Goal: Feedback & Contribution: Submit feedback/report problem

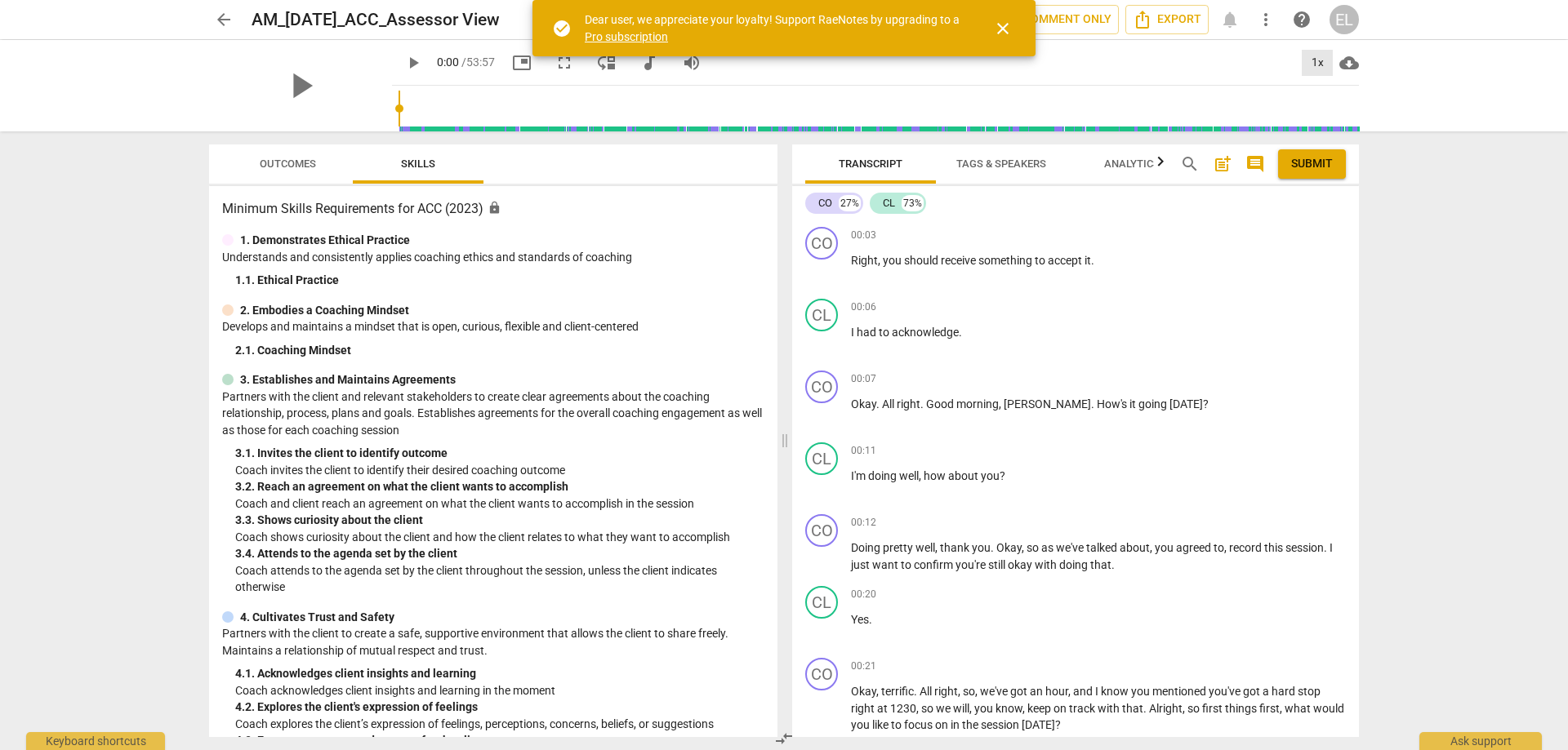
click at [1313, 60] on div "1x" at bounding box center [1317, 62] width 31 height 26
click at [1330, 148] on li "1.5x" at bounding box center [1329, 158] width 55 height 31
click at [423, 56] on span "play_arrow" at bounding box center [412, 62] width 19 height 19
click at [1321, 53] on div "1.5x" at bounding box center [1317, 62] width 31 height 26
click at [1323, 124] on li "1.25x" at bounding box center [1329, 127] width 55 height 31
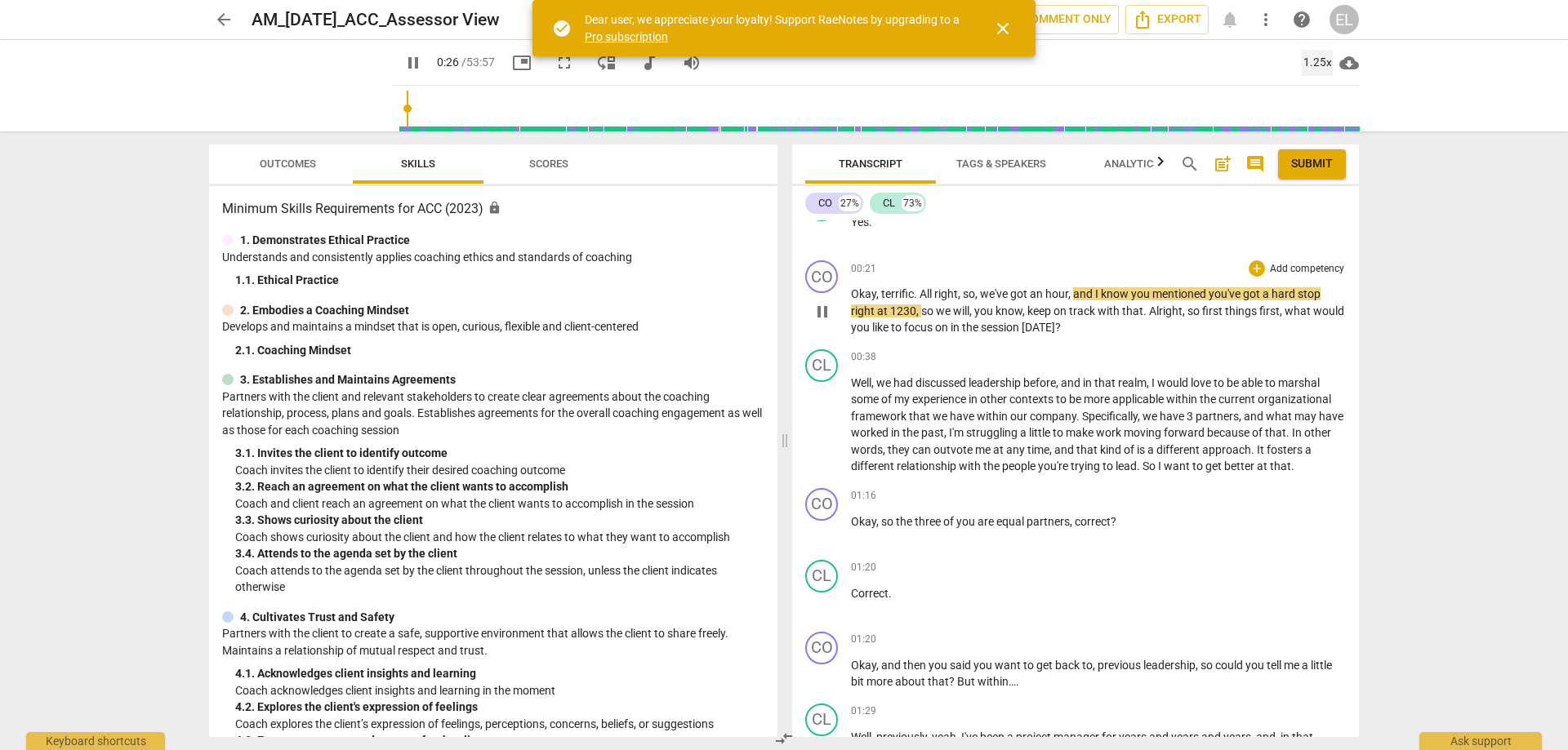
scroll to position [408, 0]
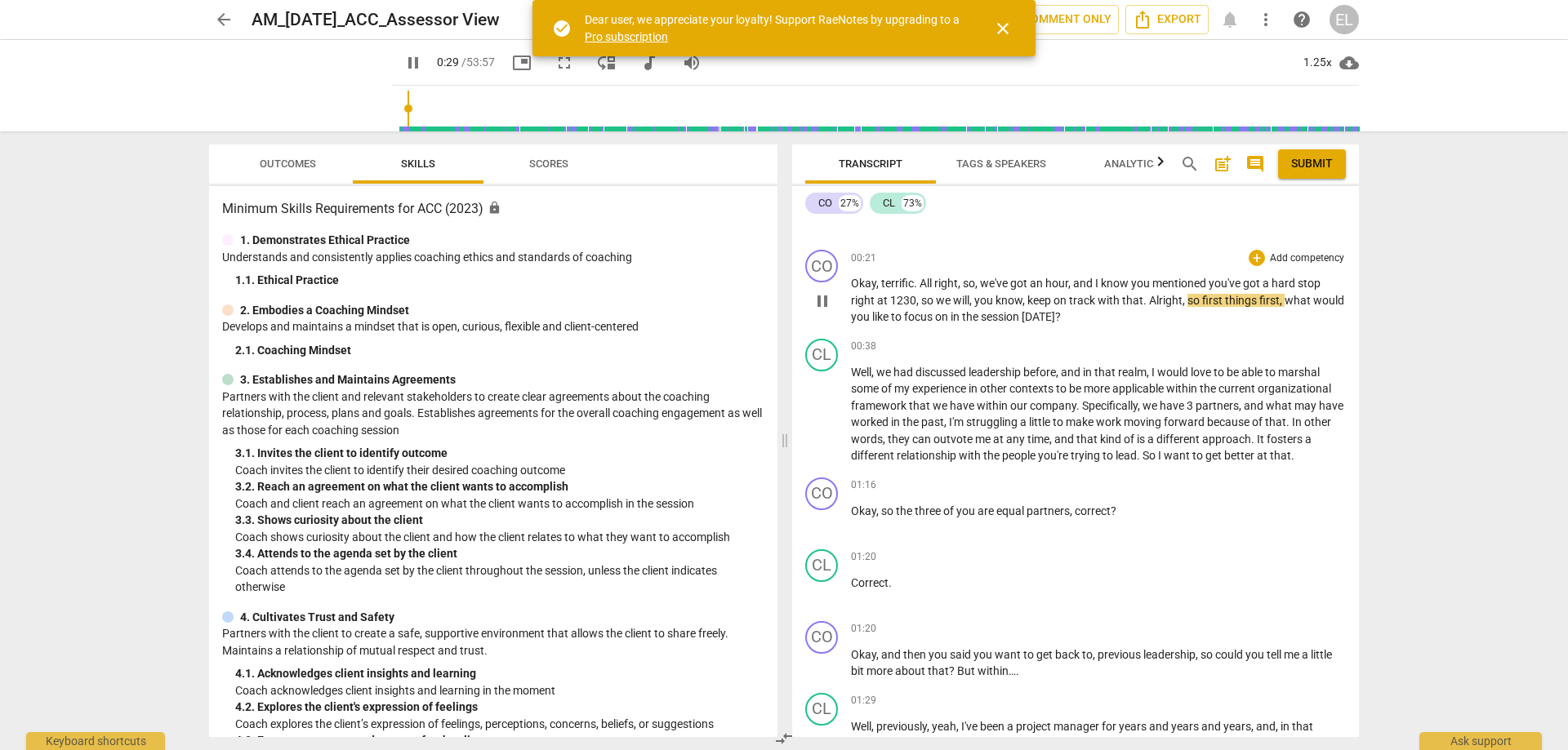
click at [1290, 259] on p "Add competency" at bounding box center [1307, 258] width 78 height 14
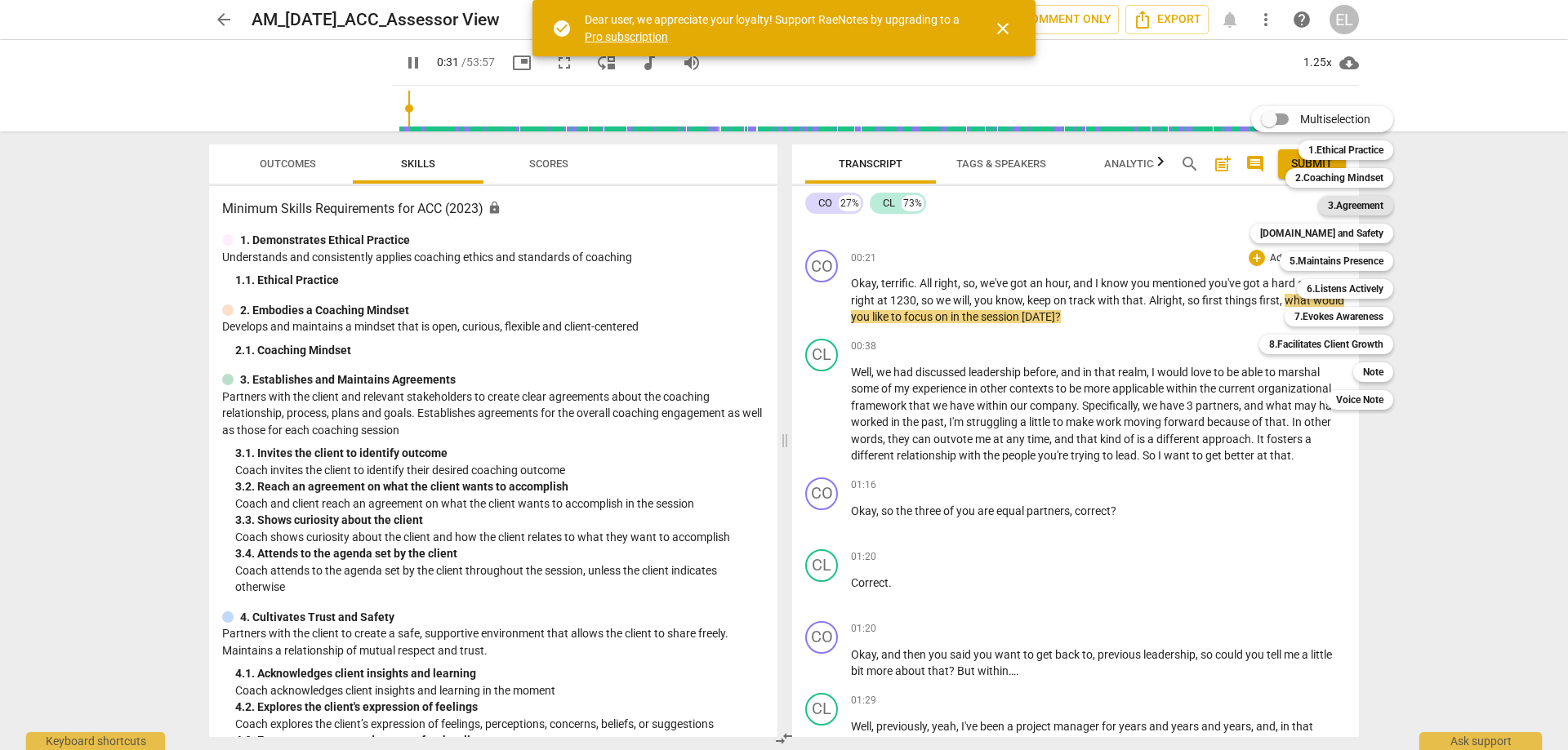
click at [1343, 198] on b "3.Agreement" at bounding box center [1356, 205] width 56 height 19
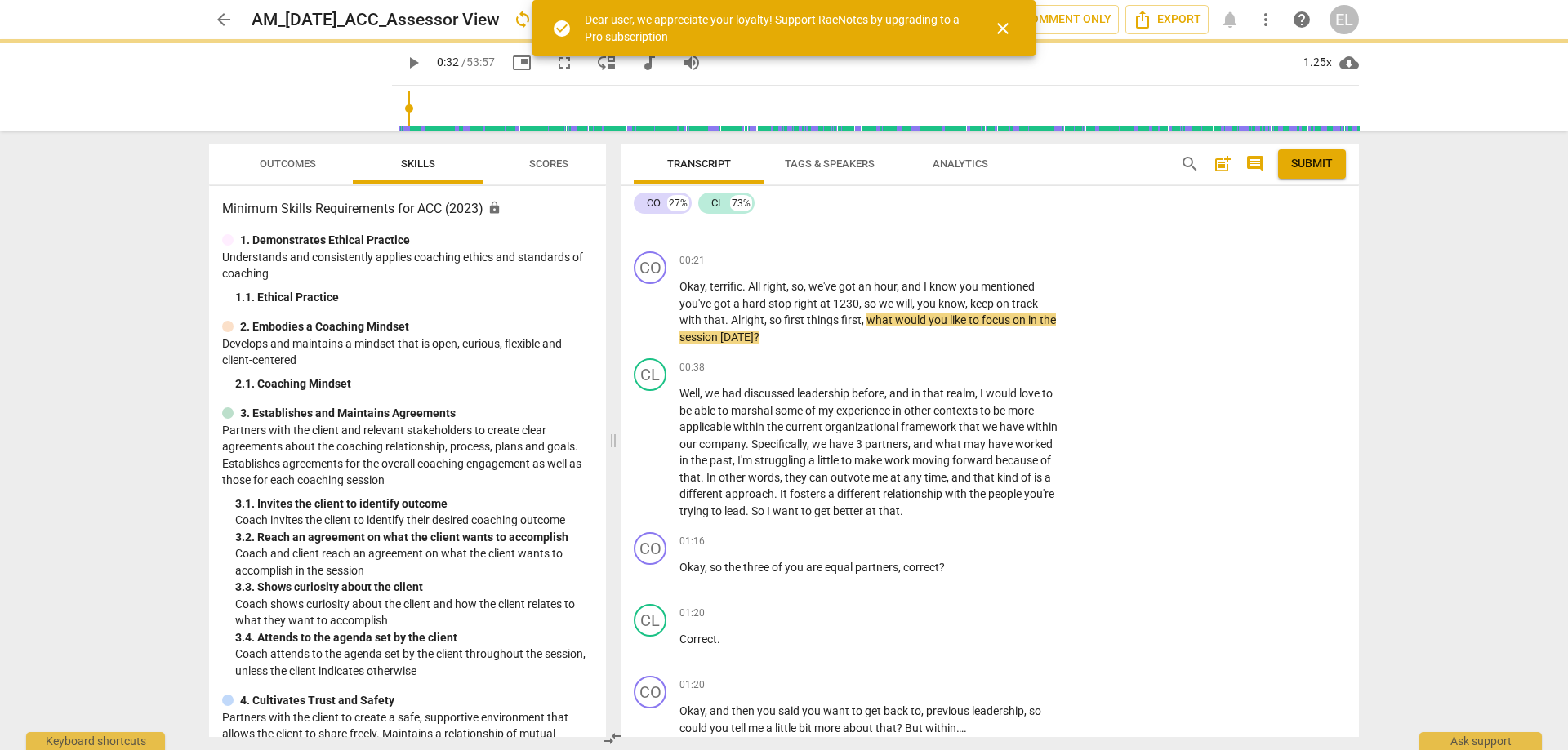
type input "32"
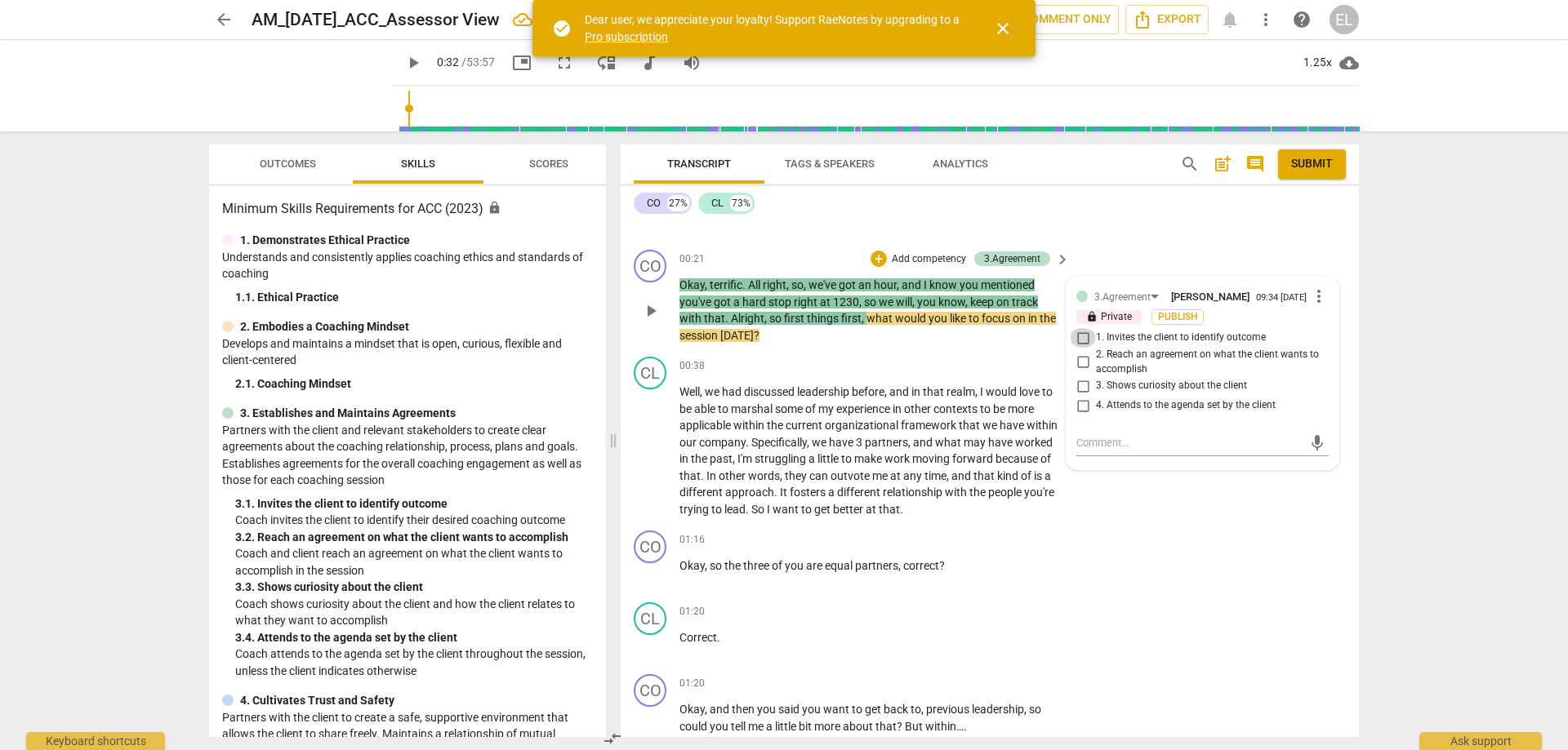
click at [1087, 336] on input "1. Invites the client to identify outcome" at bounding box center [1082, 337] width 26 height 19
checkbox input "true"
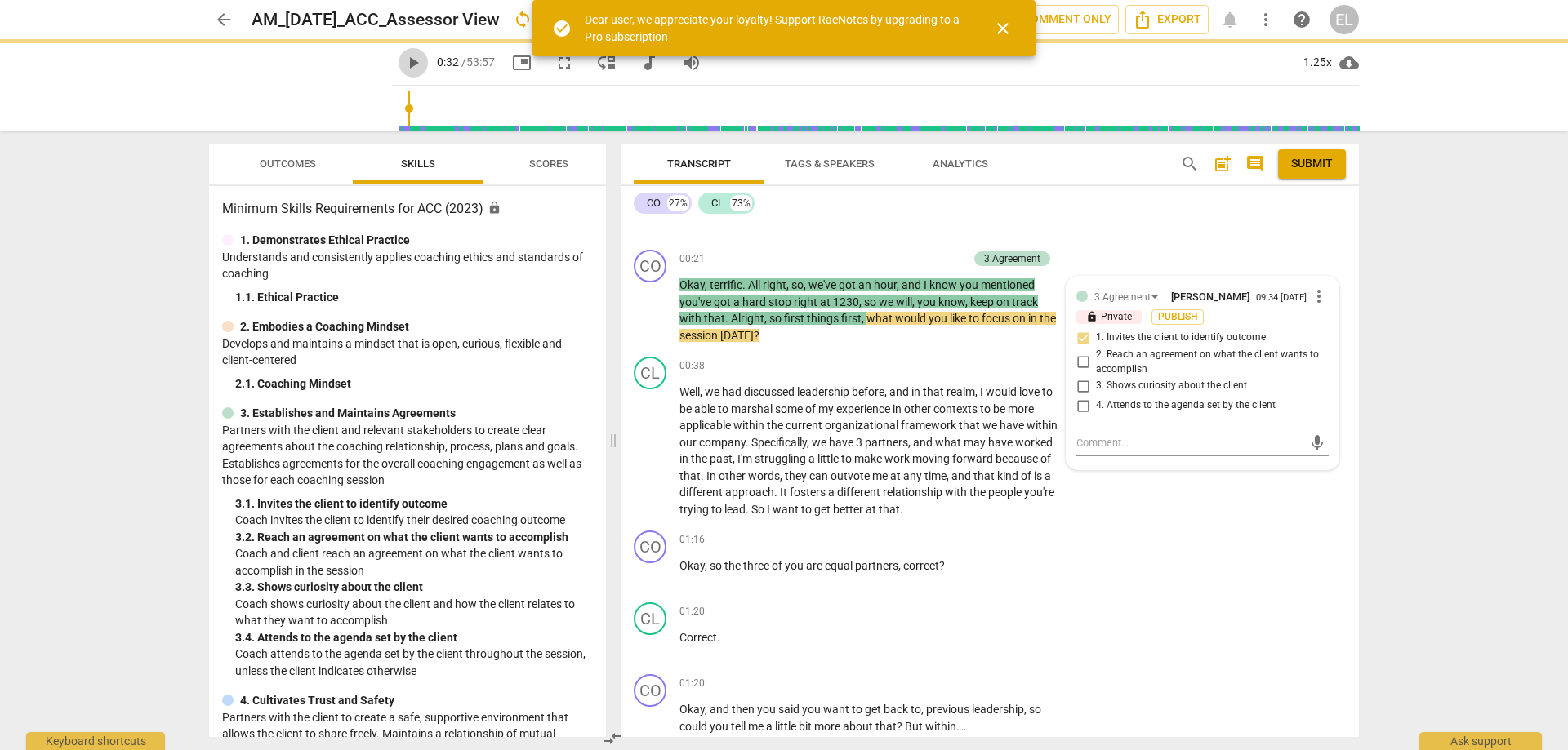
drag, startPoint x: 475, startPoint y: 63, endPoint x: 950, endPoint y: 292, distance: 527.3
click at [423, 64] on span "play_arrow" at bounding box center [412, 62] width 19 height 19
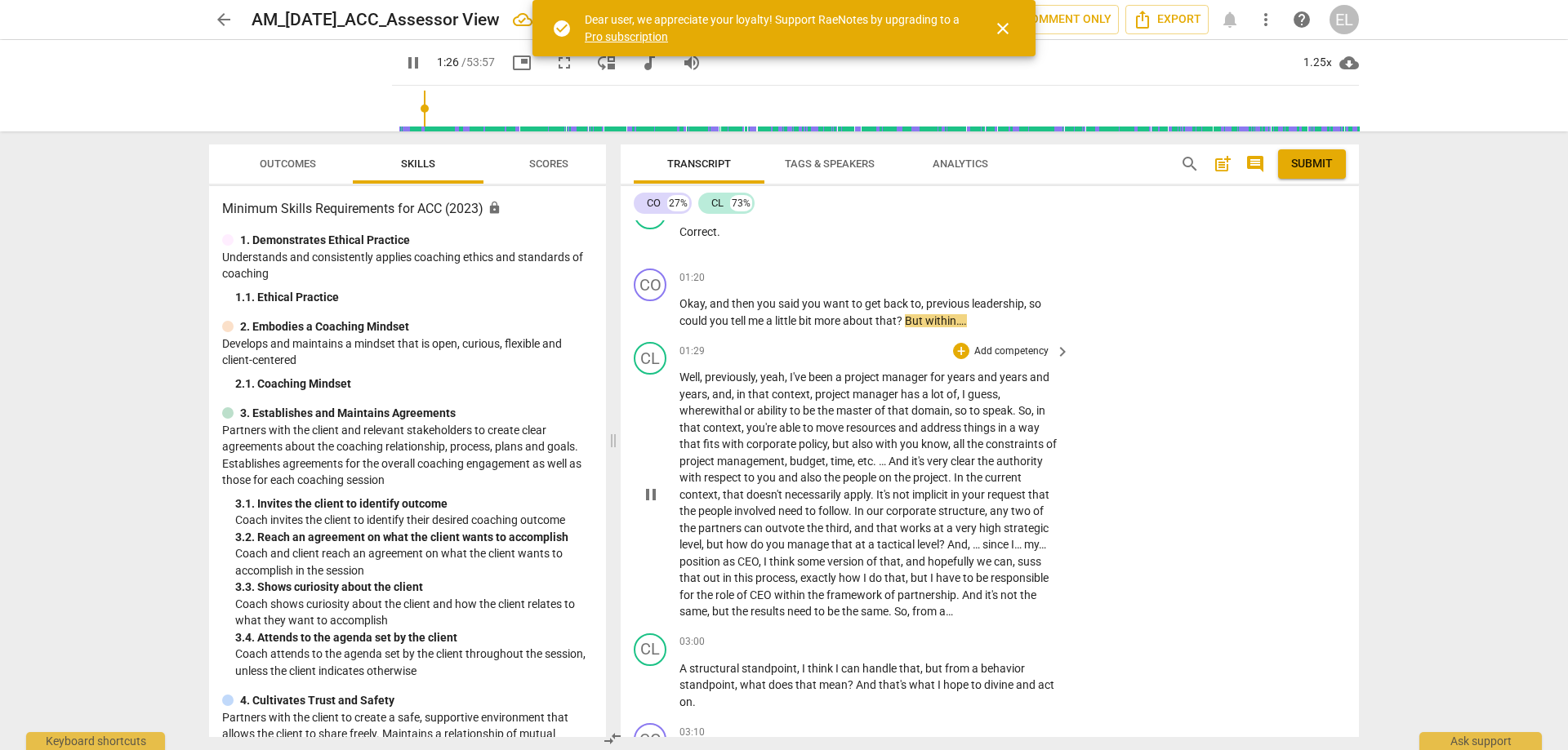
scroll to position [818, 0]
click at [1018, 276] on p "Add competency" at bounding box center [1012, 276] width 78 height 14
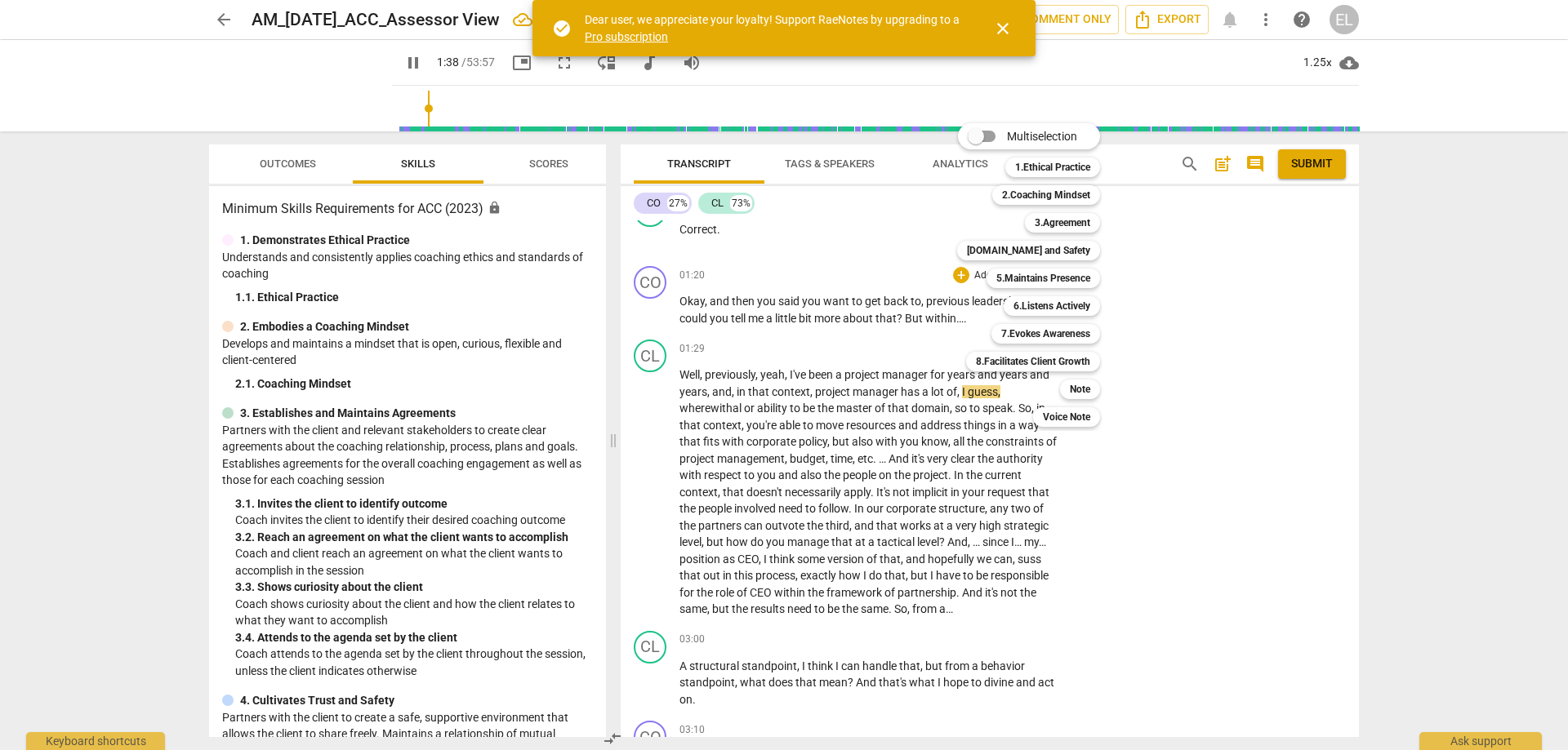
click at [281, 155] on div at bounding box center [784, 375] width 1568 height 750
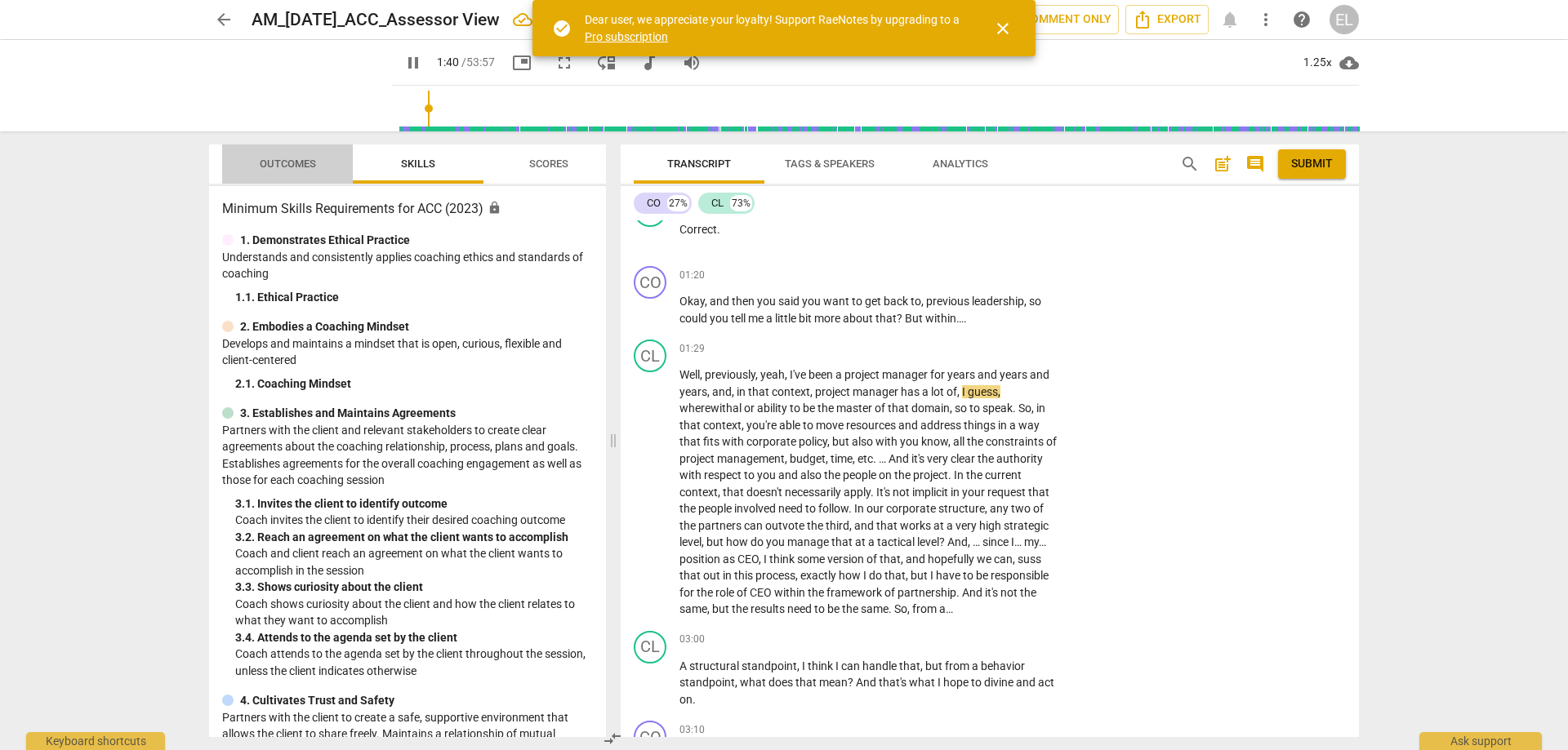
click at [298, 170] on span "Outcomes" at bounding box center [287, 164] width 95 height 22
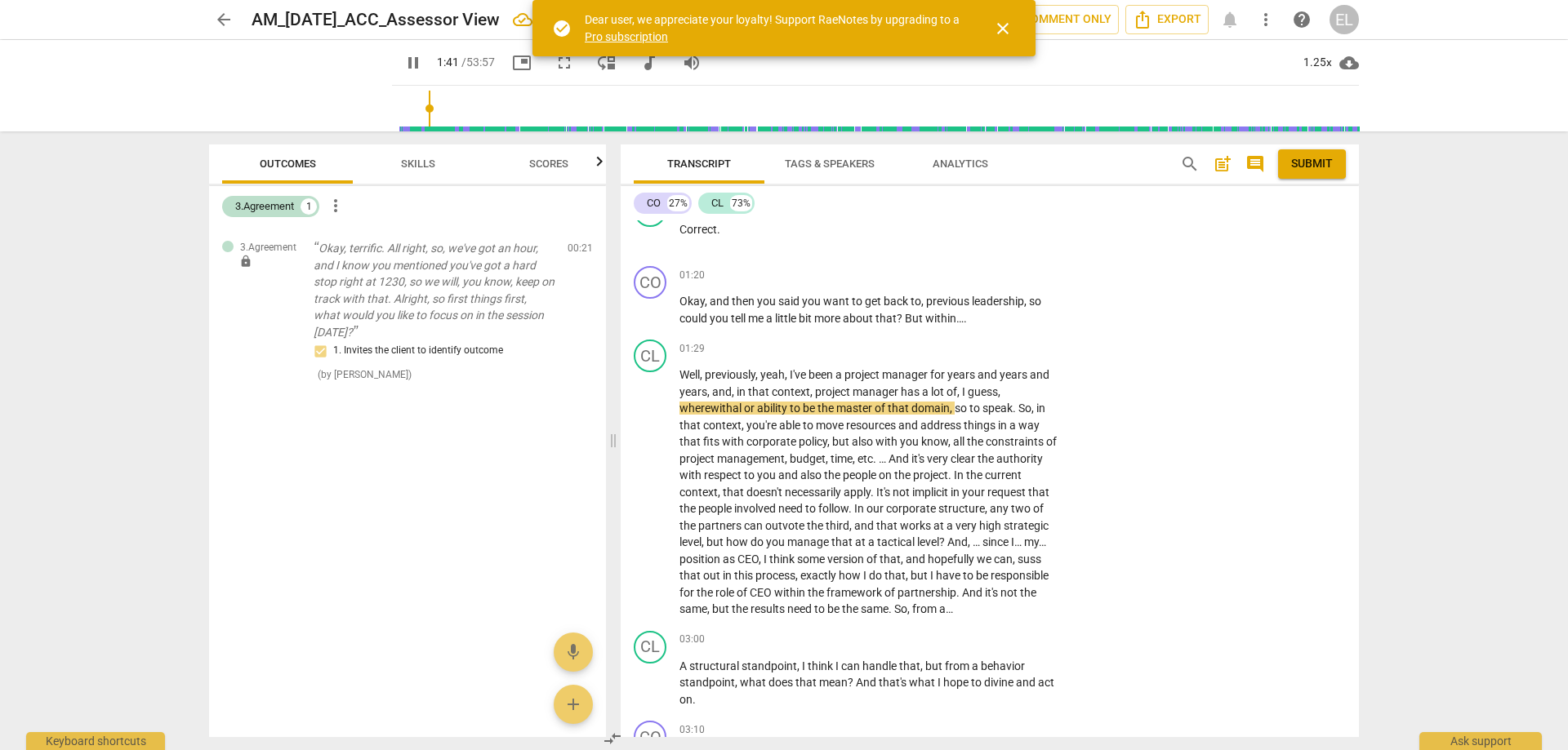
click at [435, 169] on span "Skills" at bounding box center [417, 164] width 73 height 22
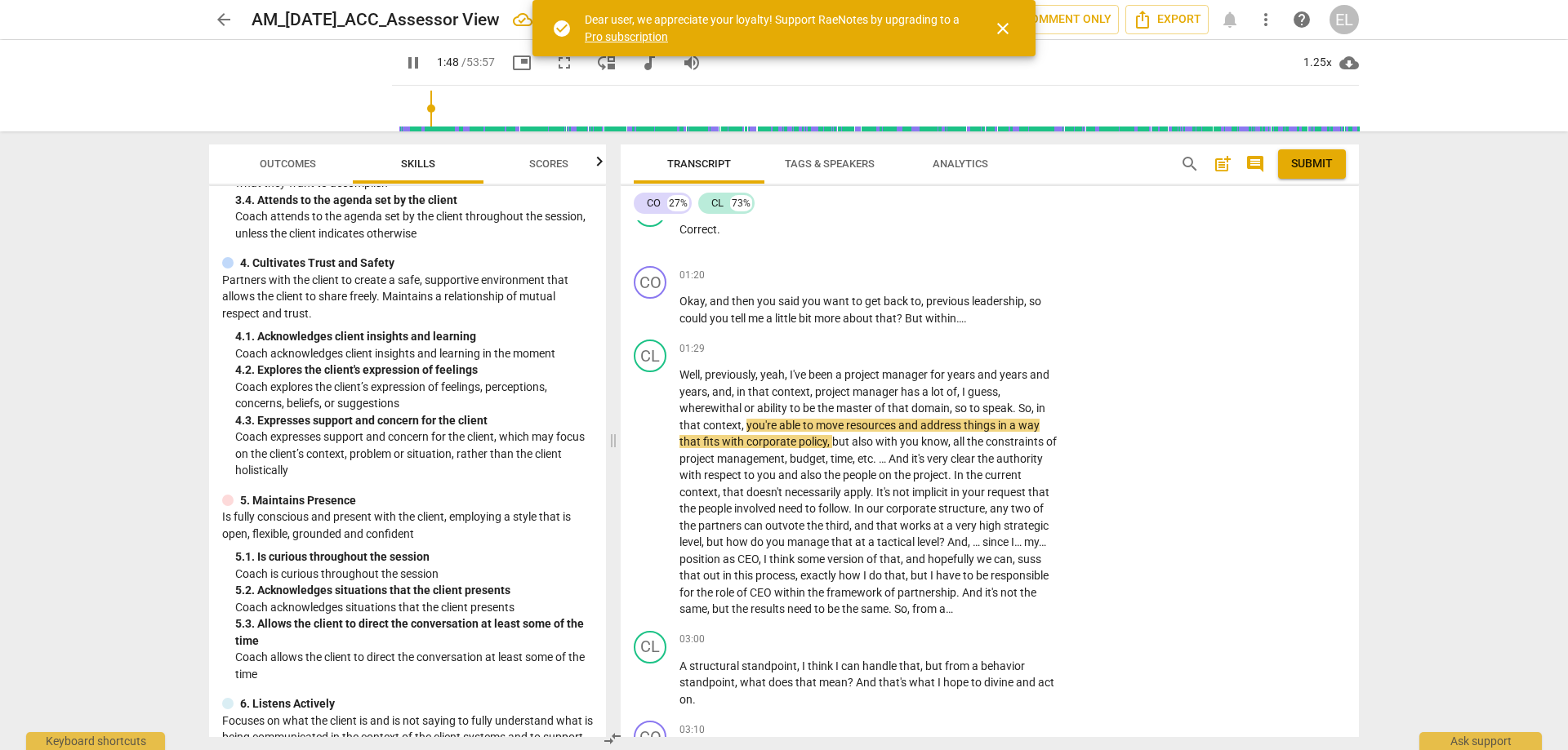
scroll to position [438, 0]
click at [1019, 275] on p "Add competency" at bounding box center [1012, 276] width 78 height 14
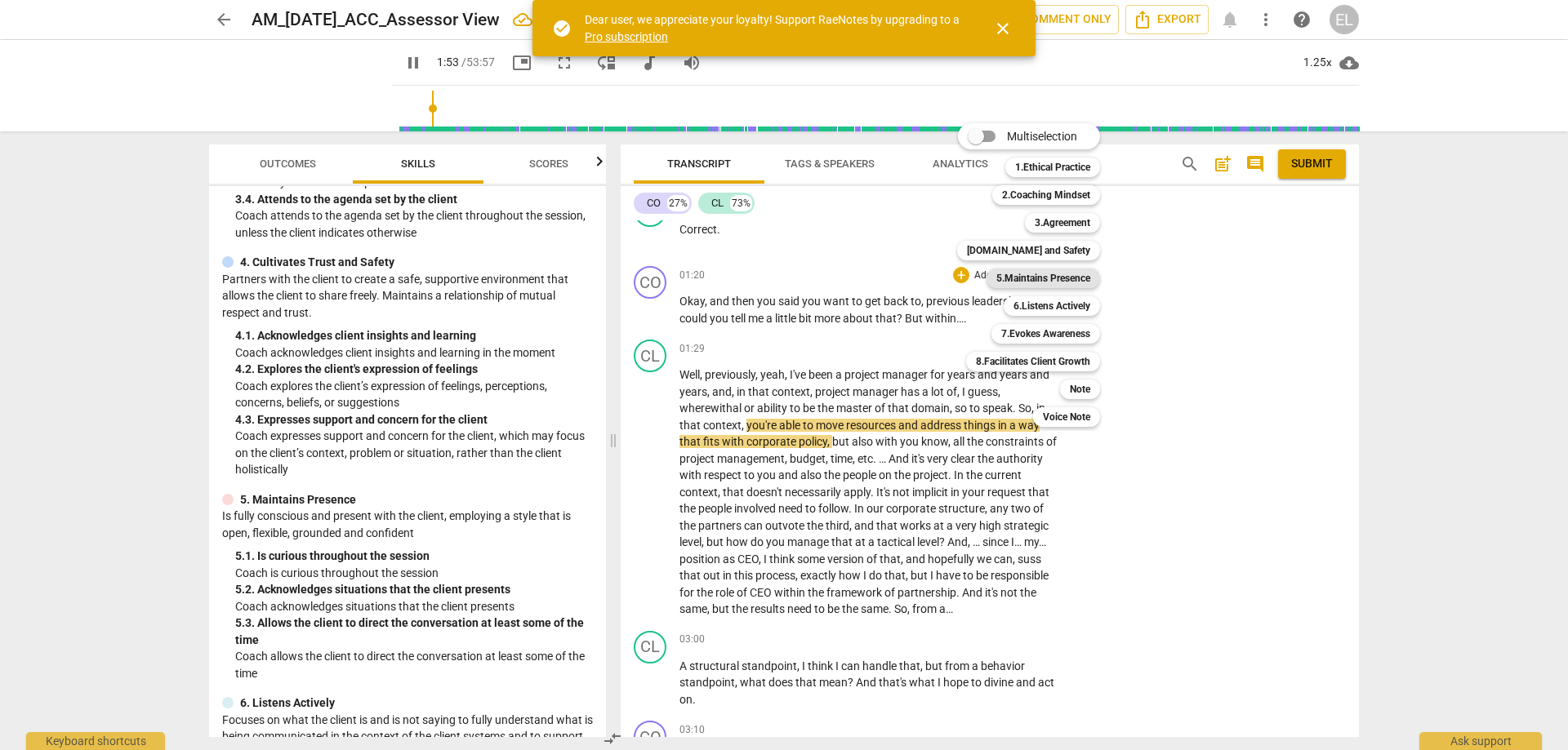
click at [1084, 279] on b "5.Maintains Presence" at bounding box center [1043, 278] width 94 height 19
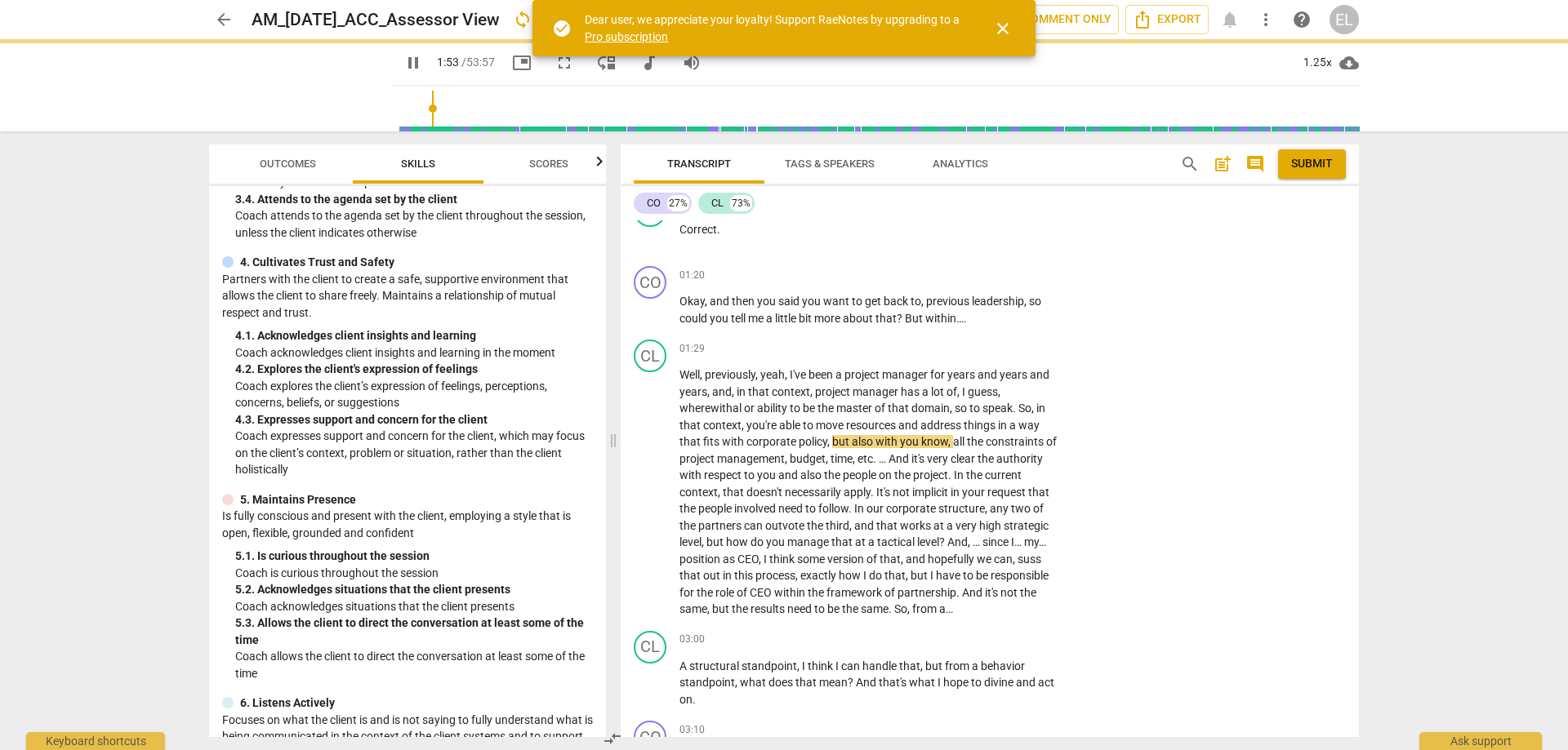
type input "114"
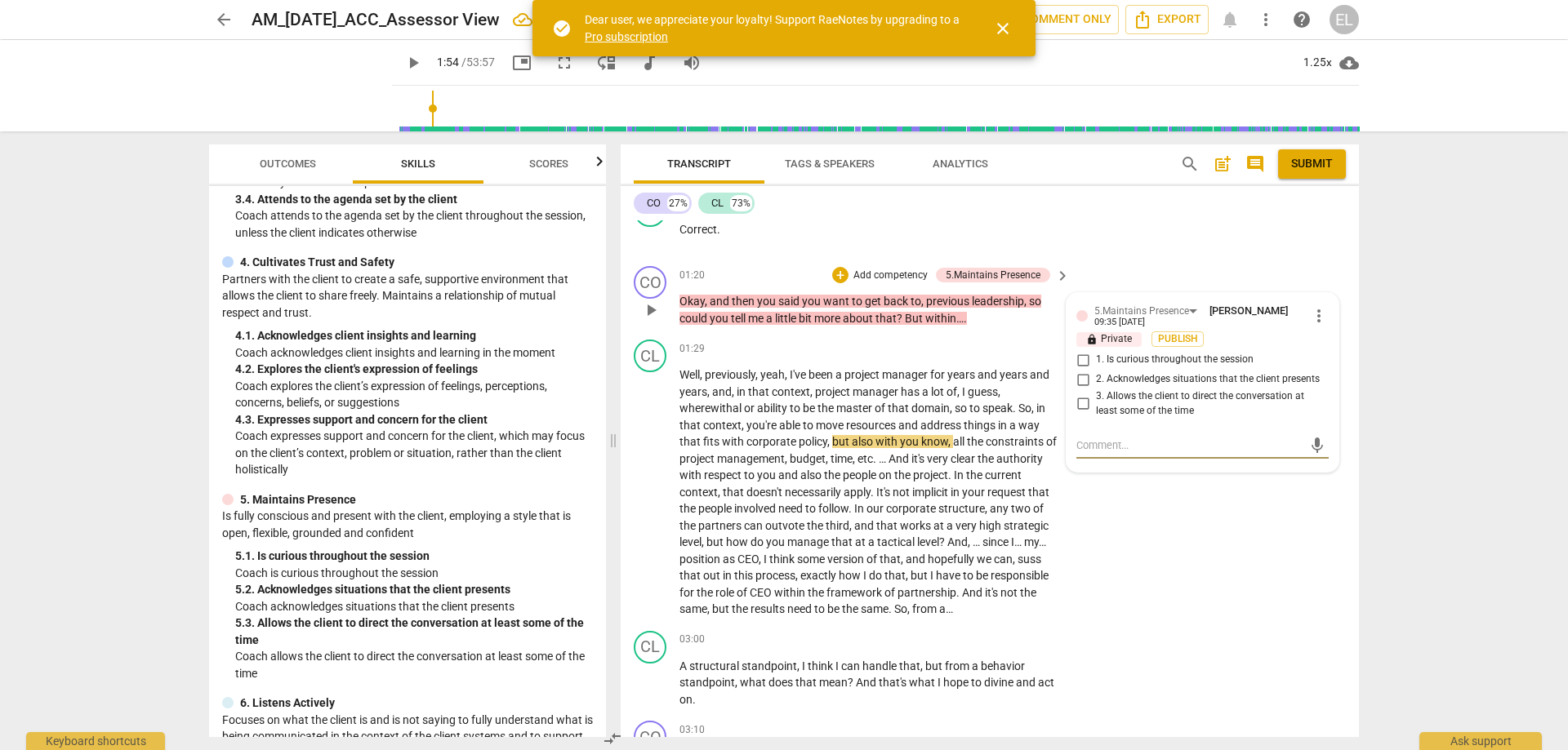
click at [1079, 360] on input "1. Is curious throughout the session" at bounding box center [1082, 360] width 26 height 19
checkbox input "true"
click at [322, 75] on span "play_arrow" at bounding box center [300, 86] width 42 height 42
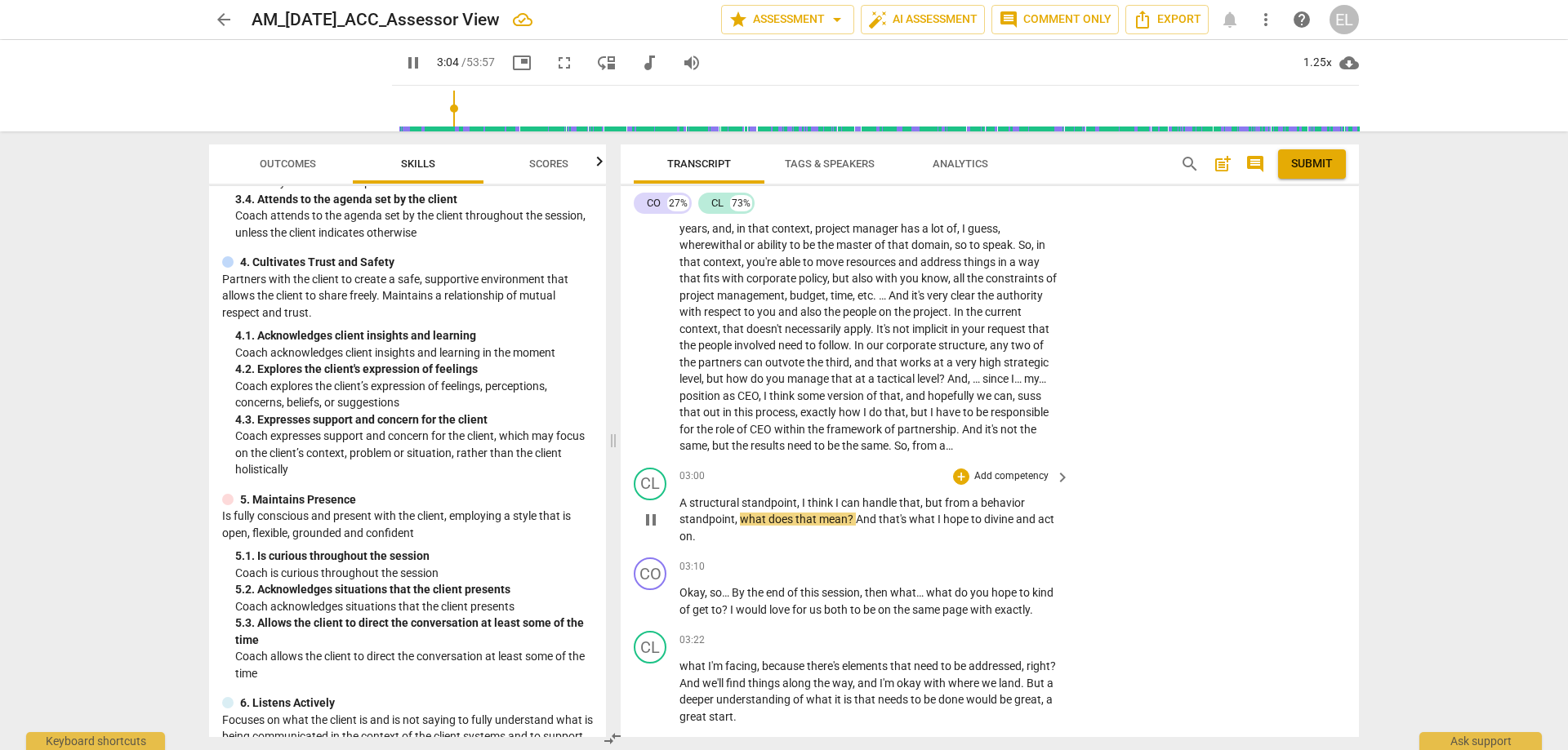
scroll to position [1063, 0]
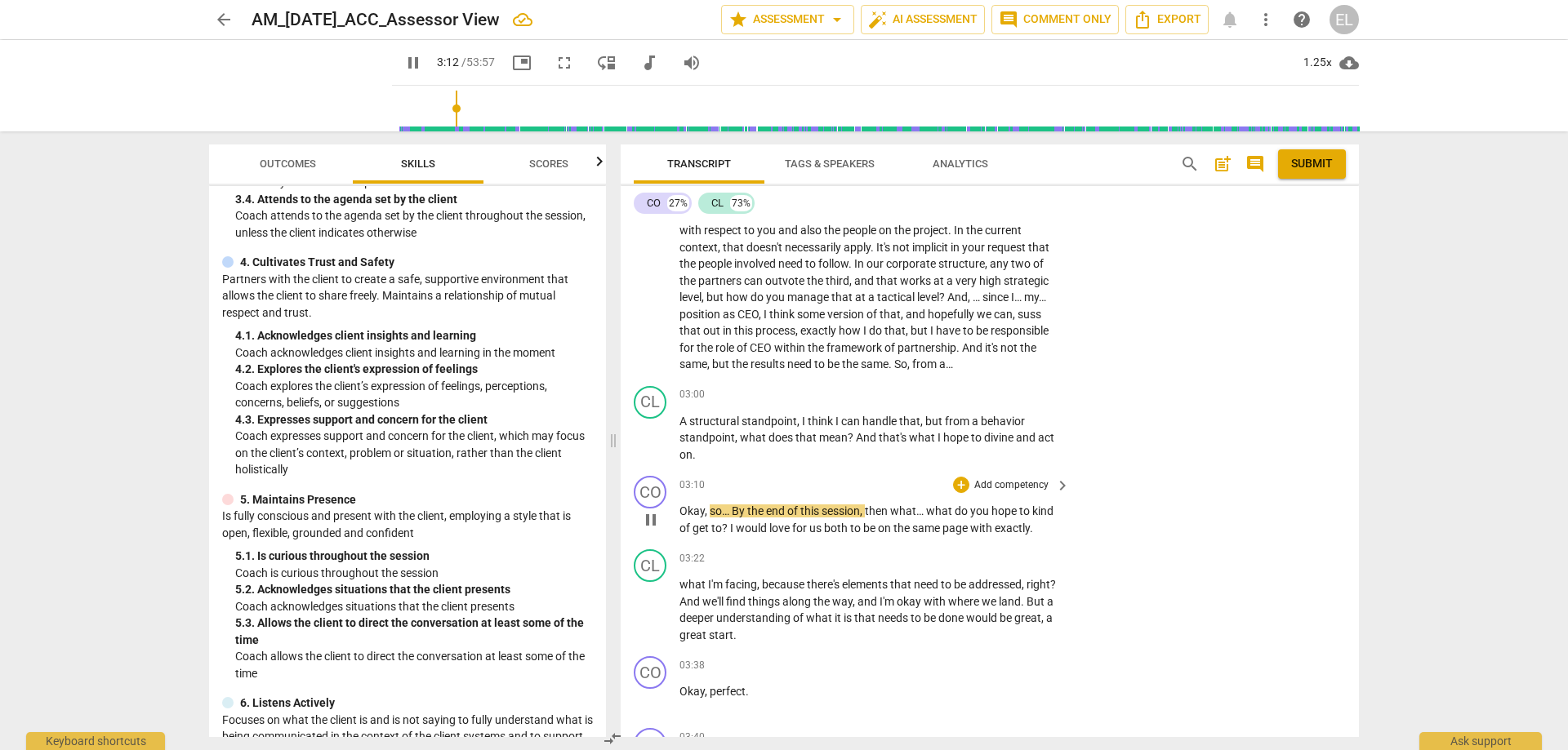
click at [1034, 487] on p "Add competency" at bounding box center [1012, 485] width 78 height 14
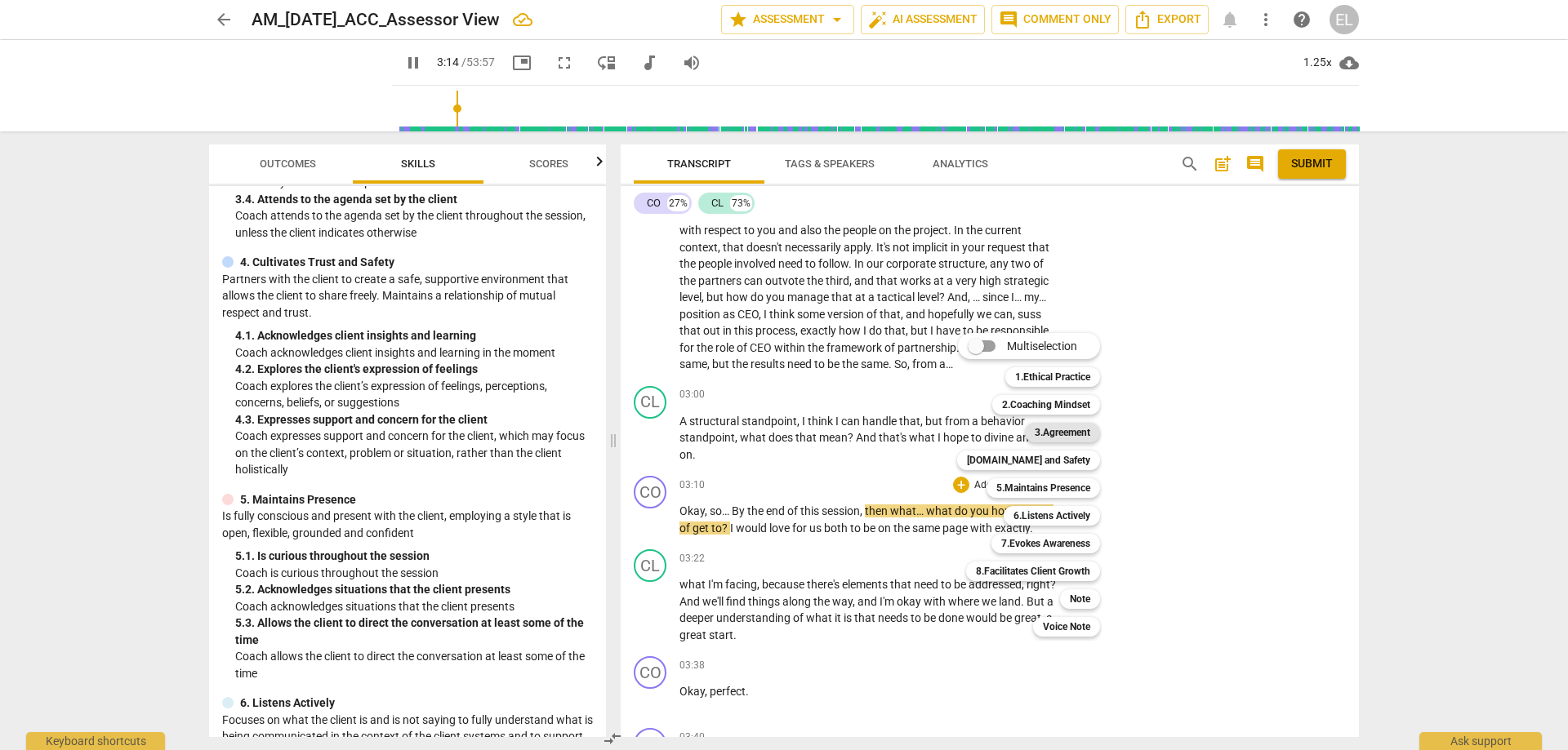
click at [1077, 432] on b "3.Agreement" at bounding box center [1062, 432] width 56 height 19
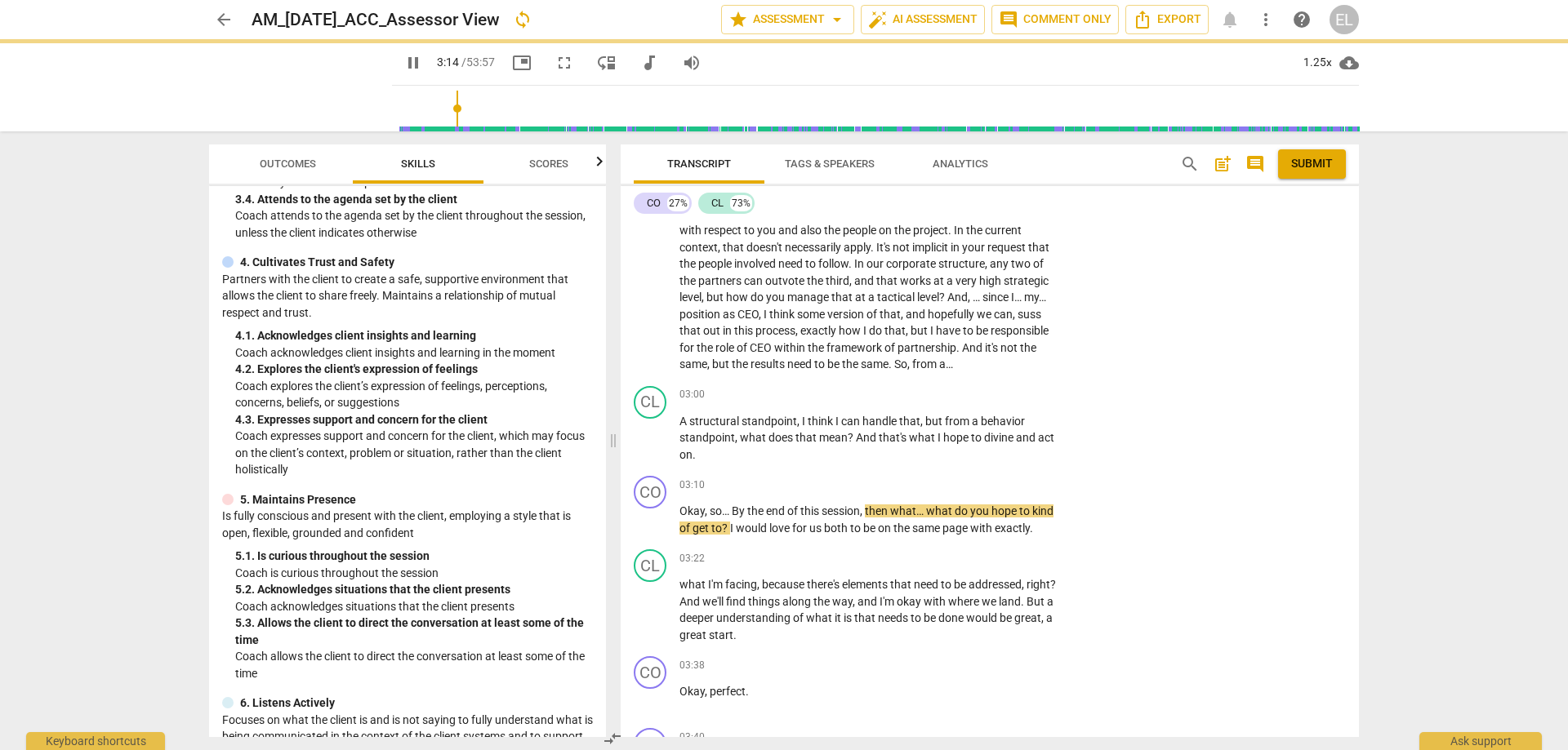
type input "195"
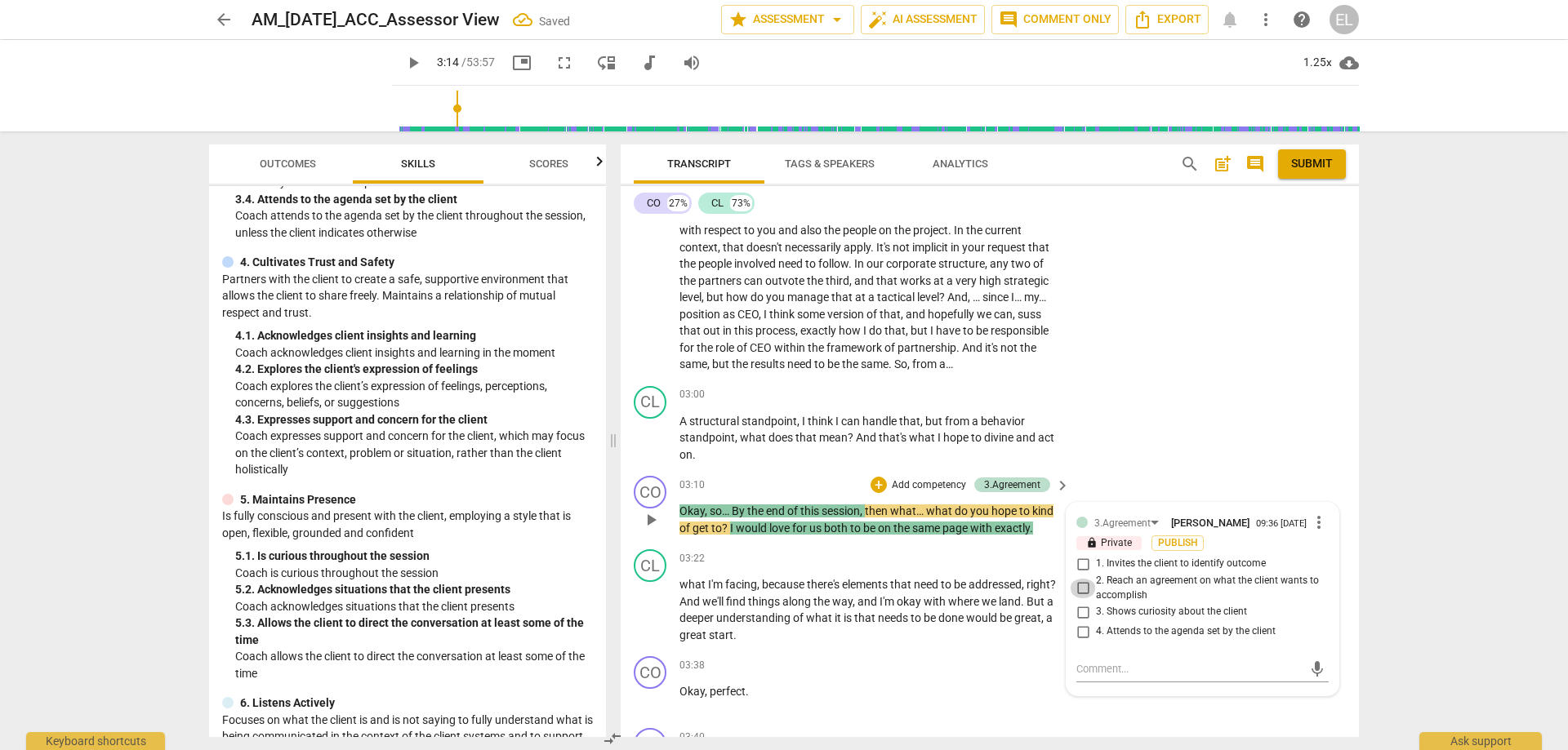
click at [1080, 588] on input "2. Reach an agreement on what the client wants to accomplish" at bounding box center [1082, 588] width 26 height 19
checkbox input "true"
click at [423, 63] on span "play_arrow" at bounding box center [412, 62] width 19 height 19
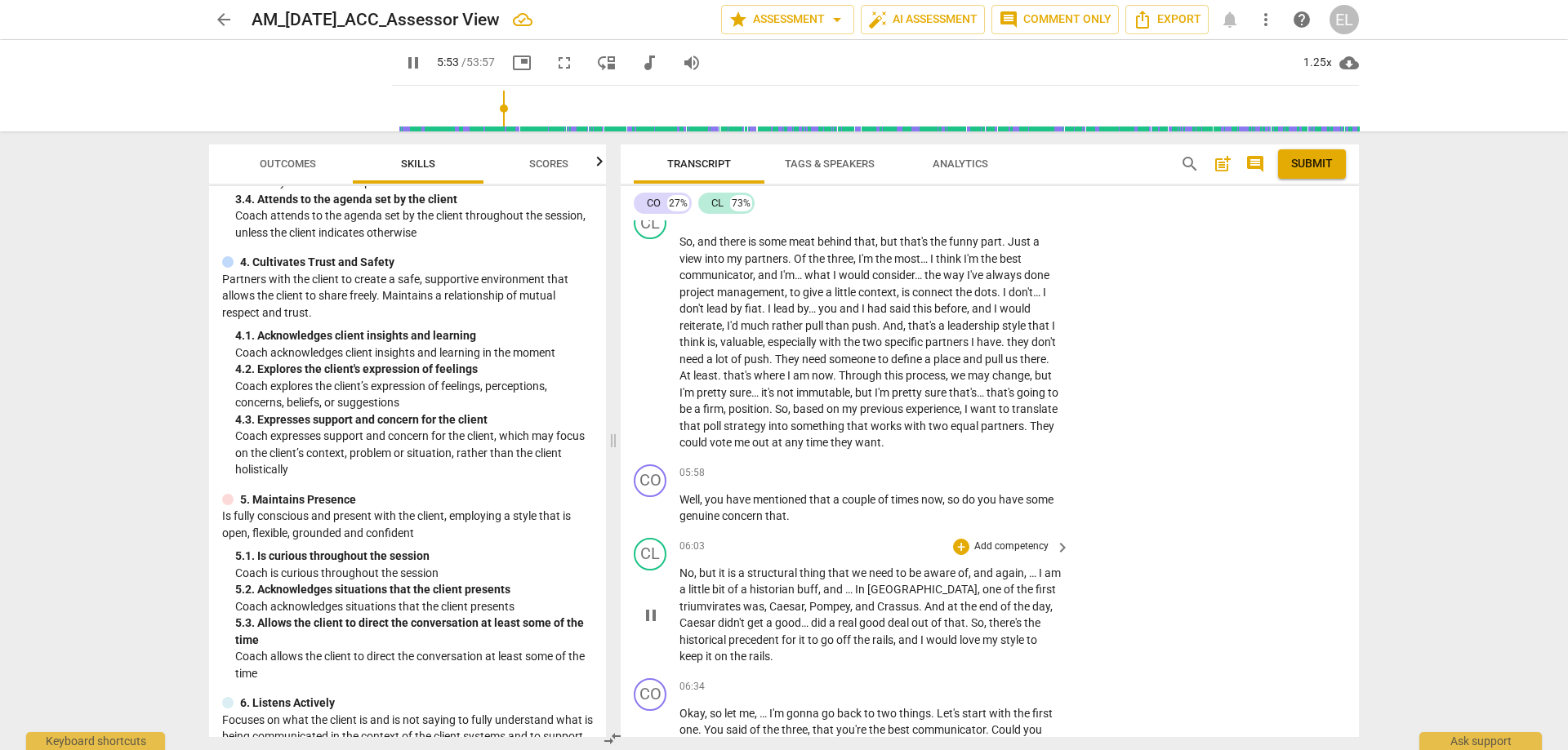
scroll to position [2451, 0]
click at [1010, 465] on p "Add competency" at bounding box center [1012, 472] width 78 height 14
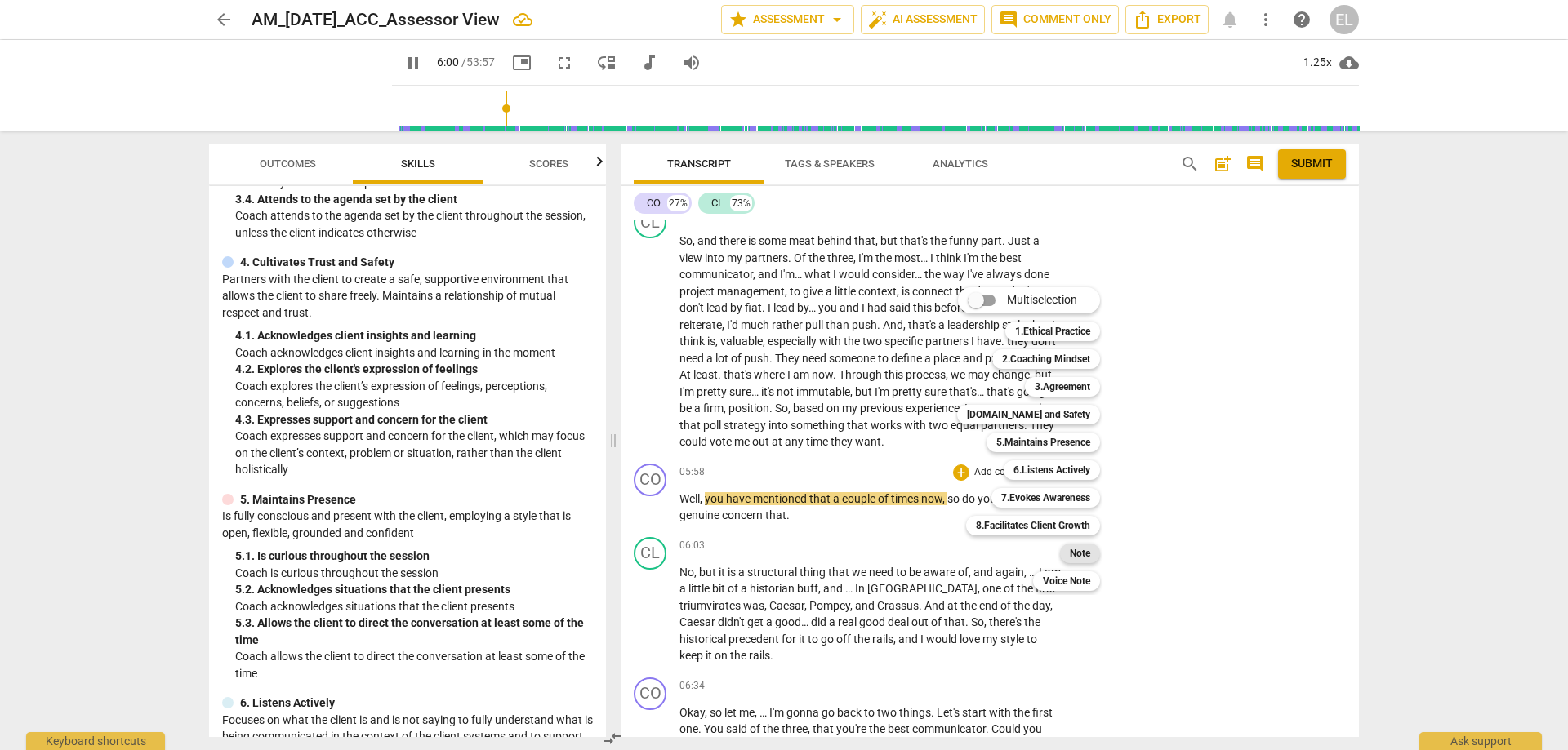
click at [1087, 557] on b "Note" at bounding box center [1080, 553] width 20 height 19
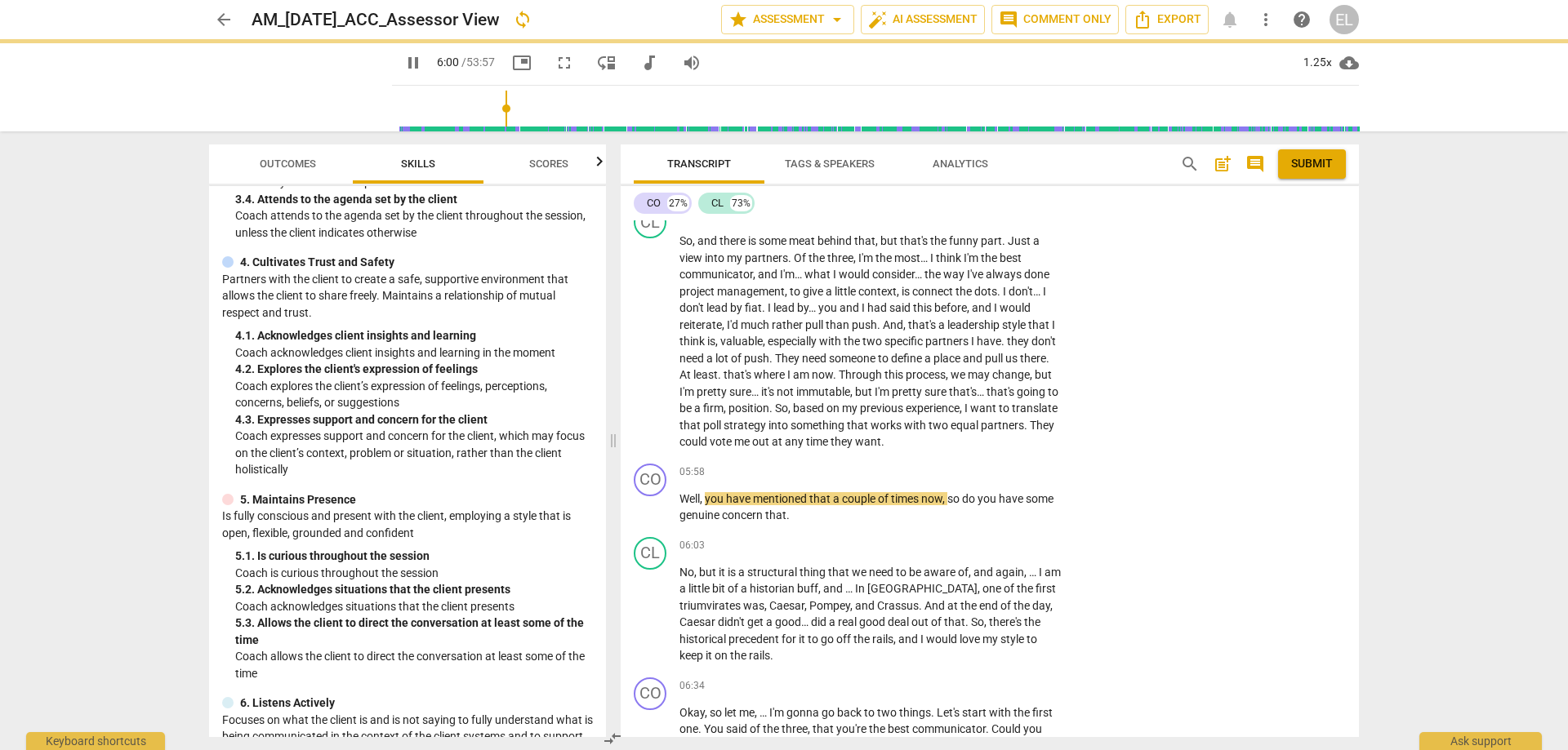
type input "361"
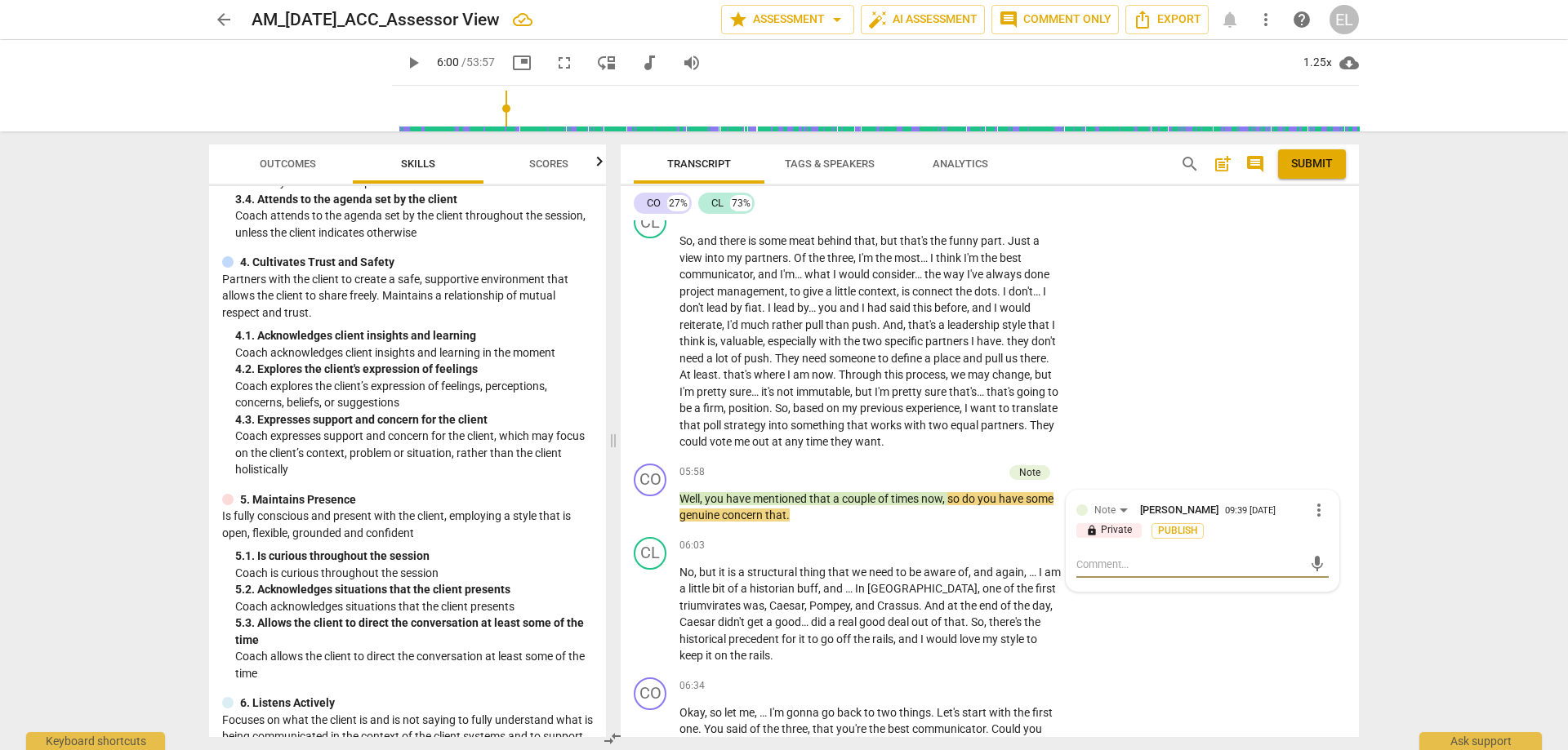
type textarea "c"
type textarea "co"
type textarea "coa"
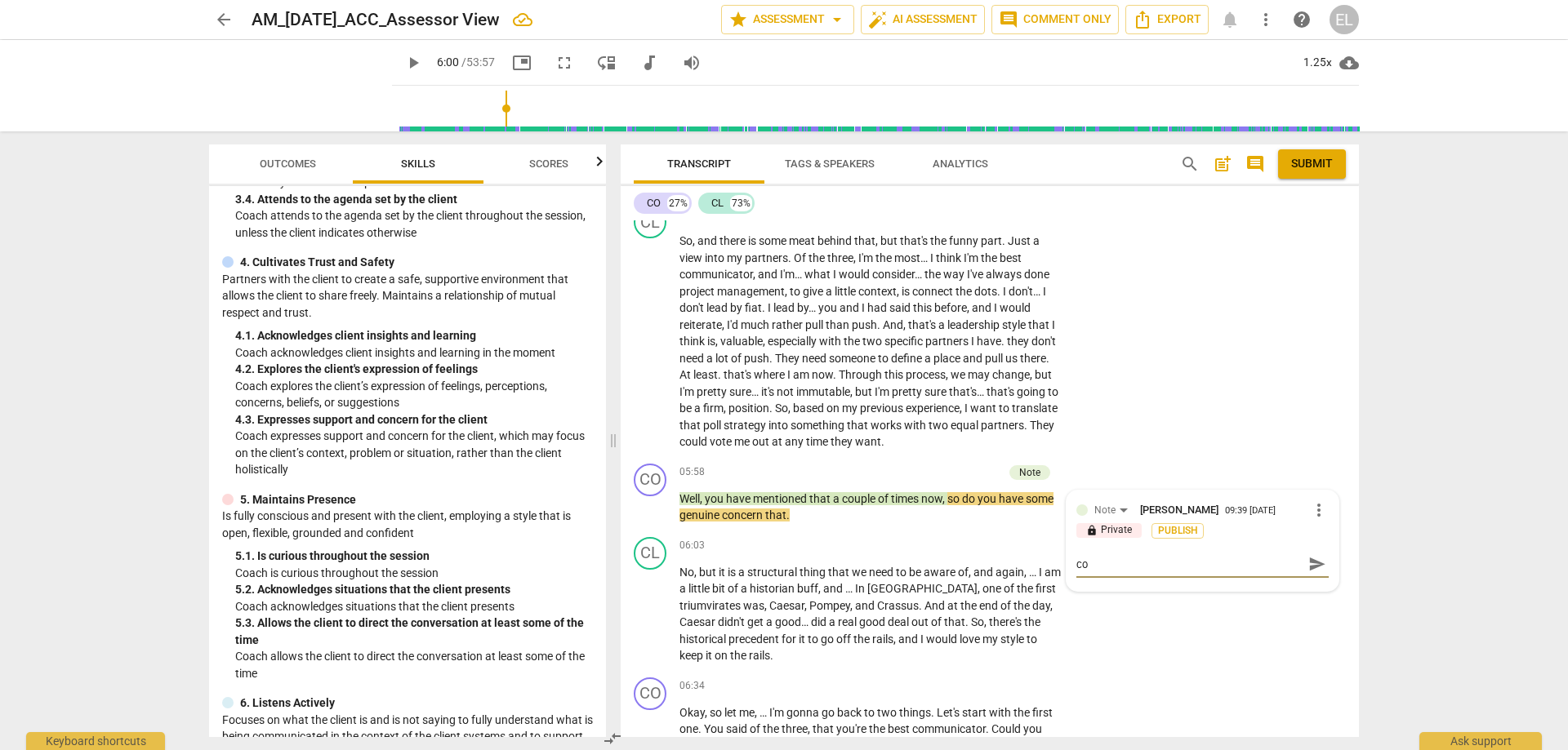
type textarea "coa"
type textarea "coac"
type textarea "coa"
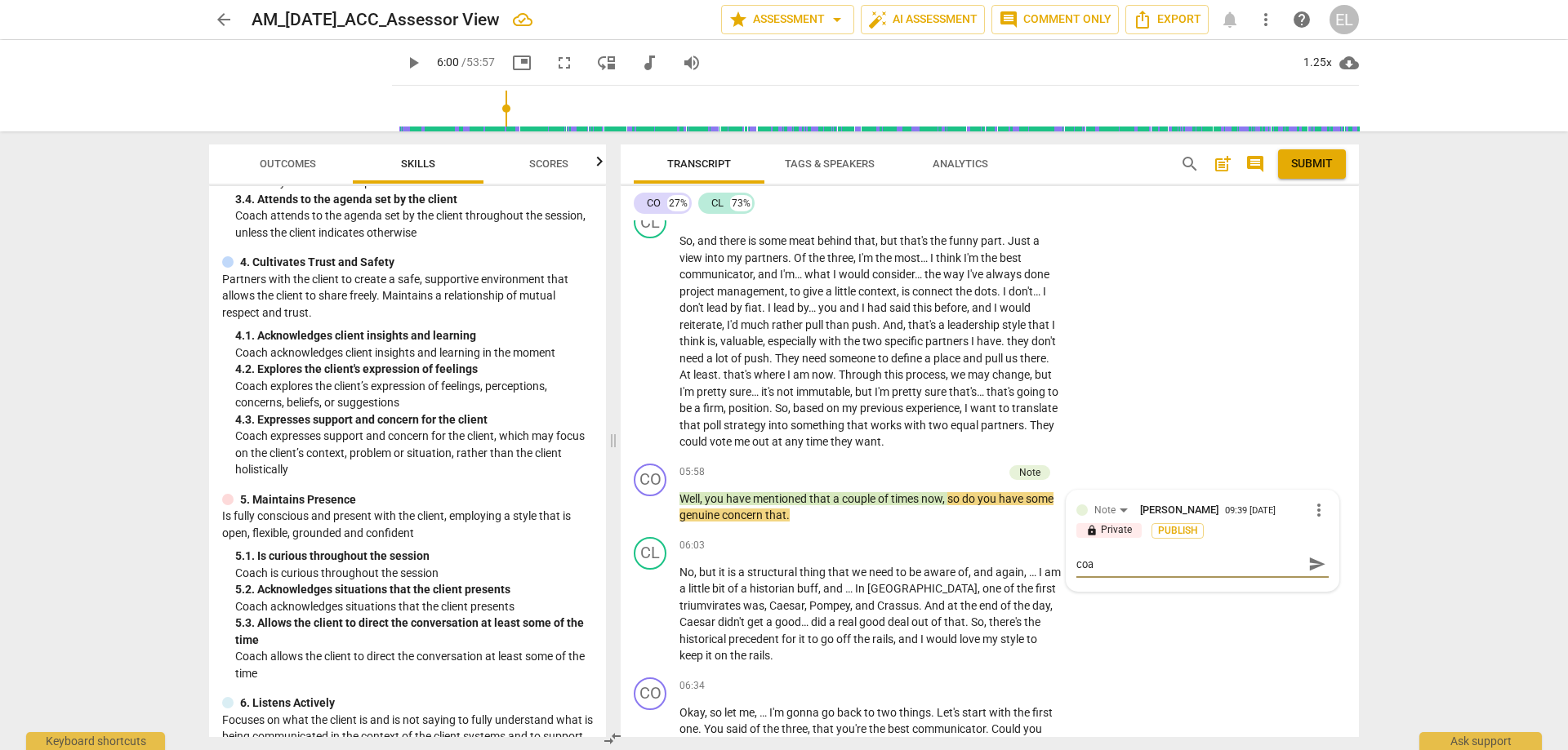
type textarea "co"
type textarea "c"
type textarea "b"
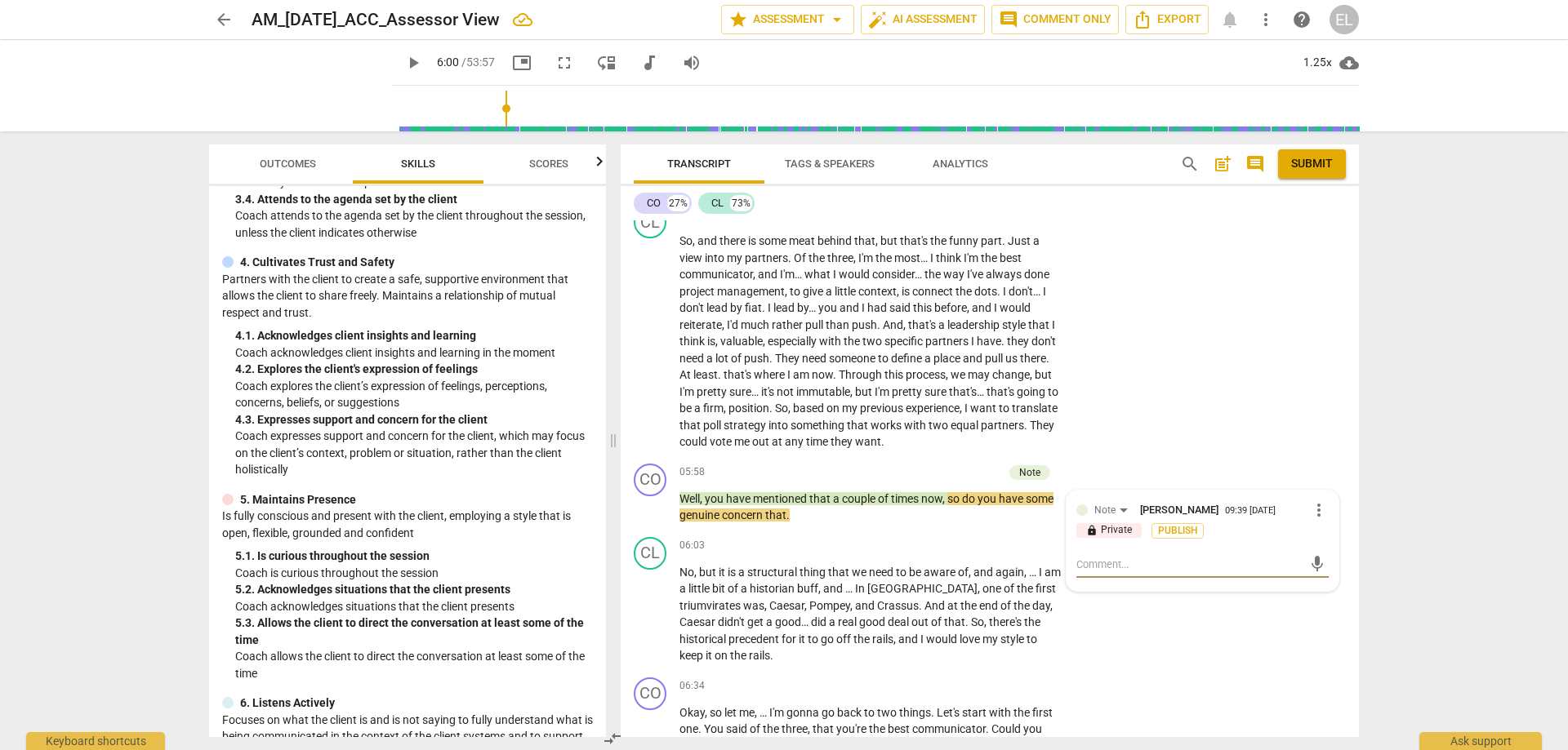
type textarea "b"
type textarea "be"
type textarea "bet"
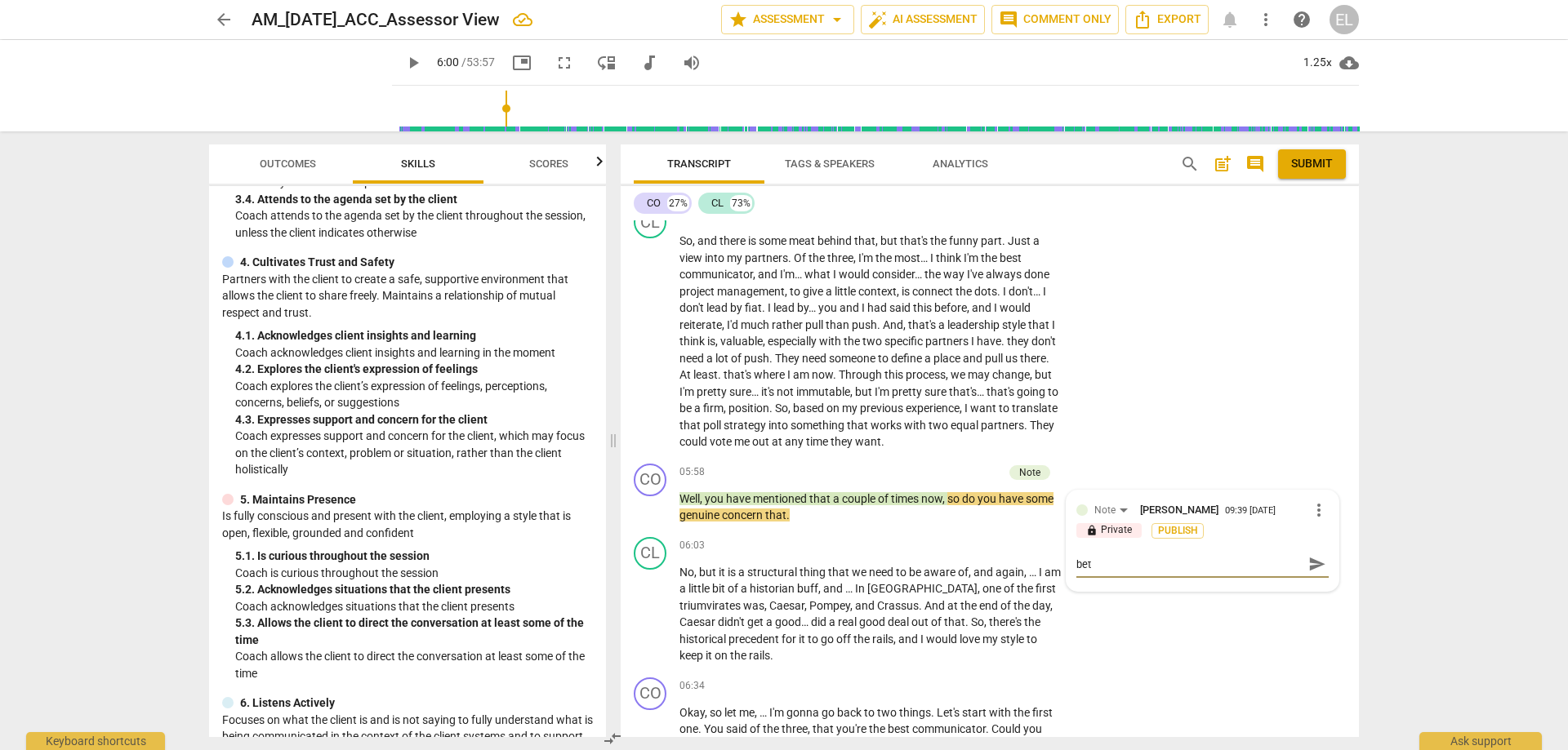
type textarea "bett"
type textarea "[PERSON_NAME]"
type textarea "better"
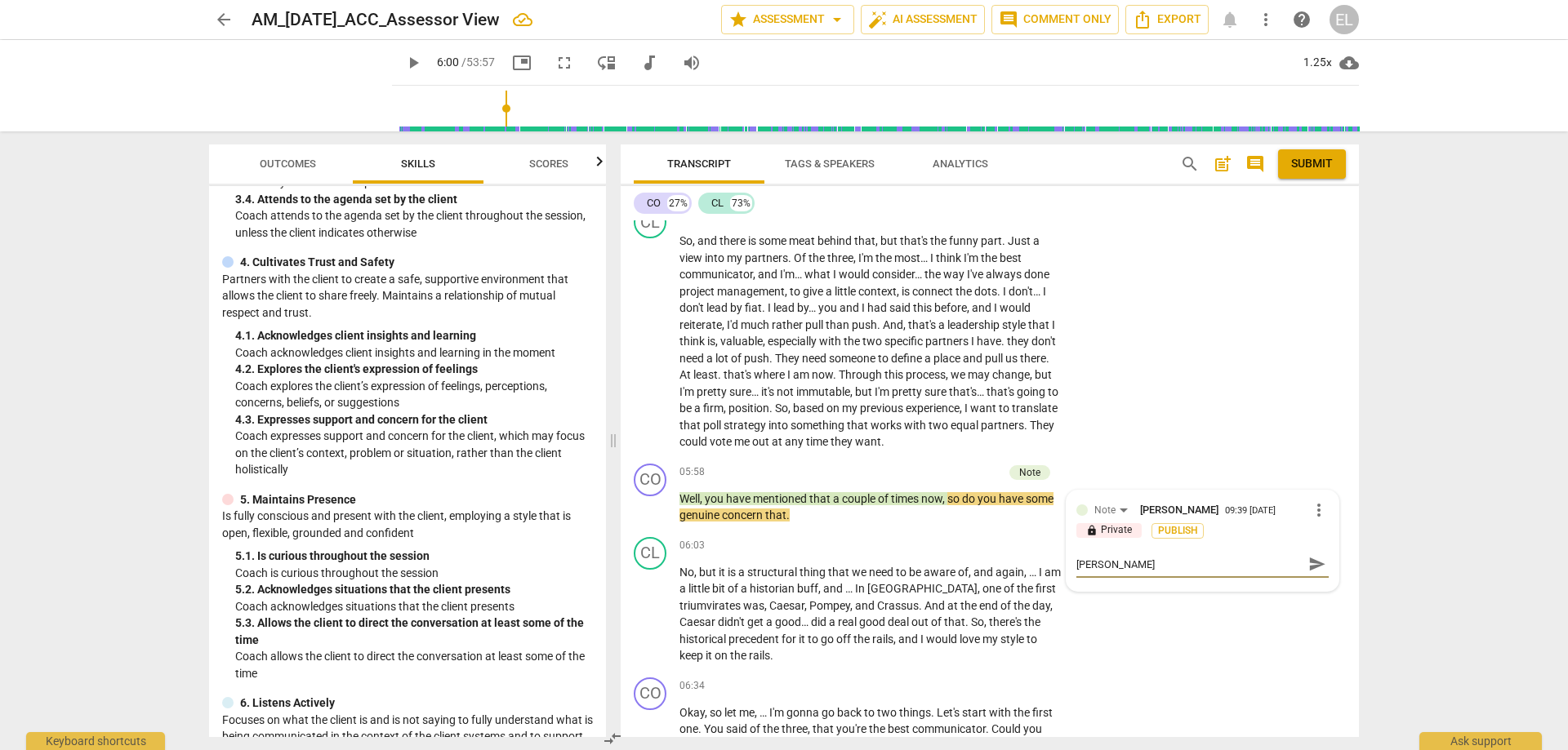
type textarea "better"
type textarea "better f"
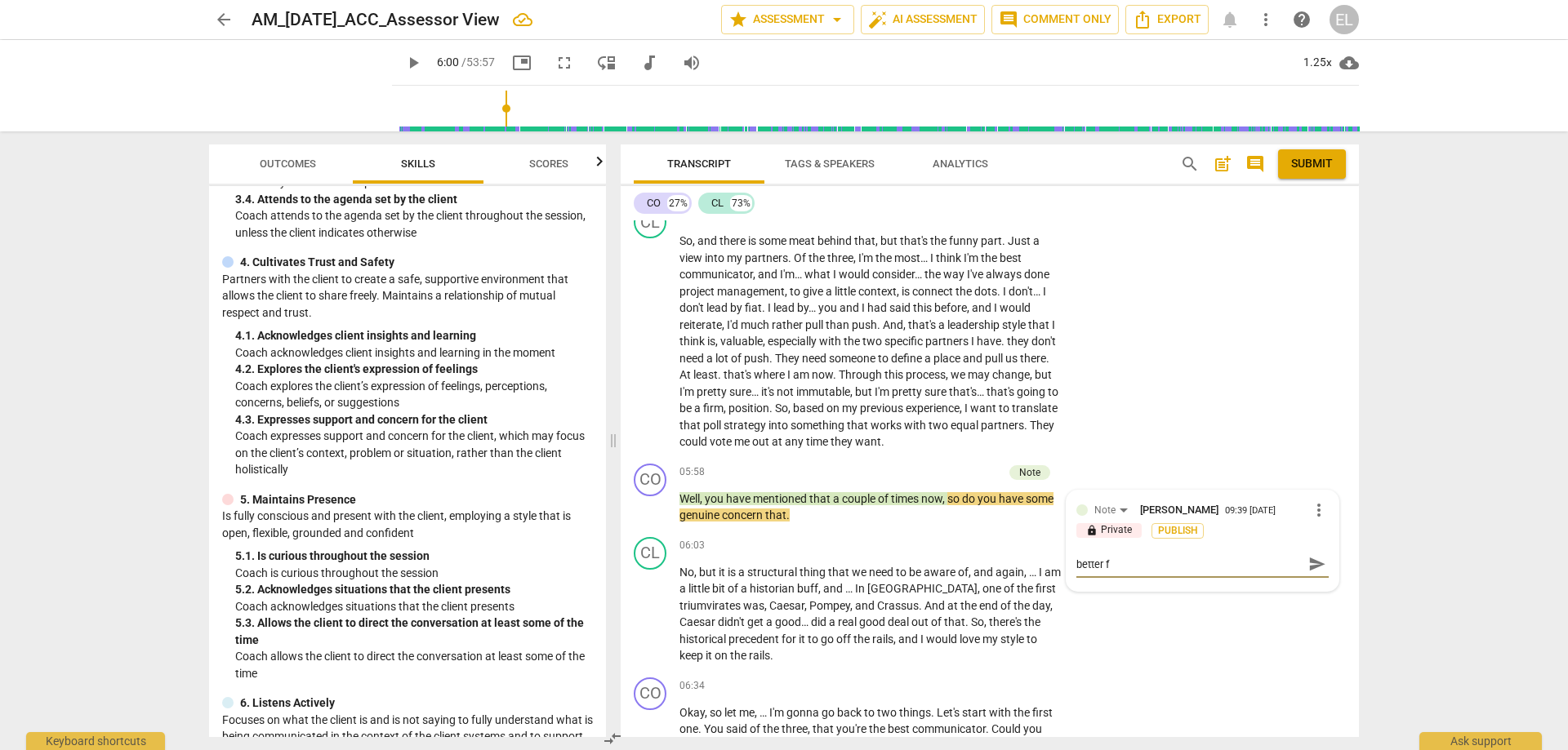
type textarea "better fo"
type textarea "better for"
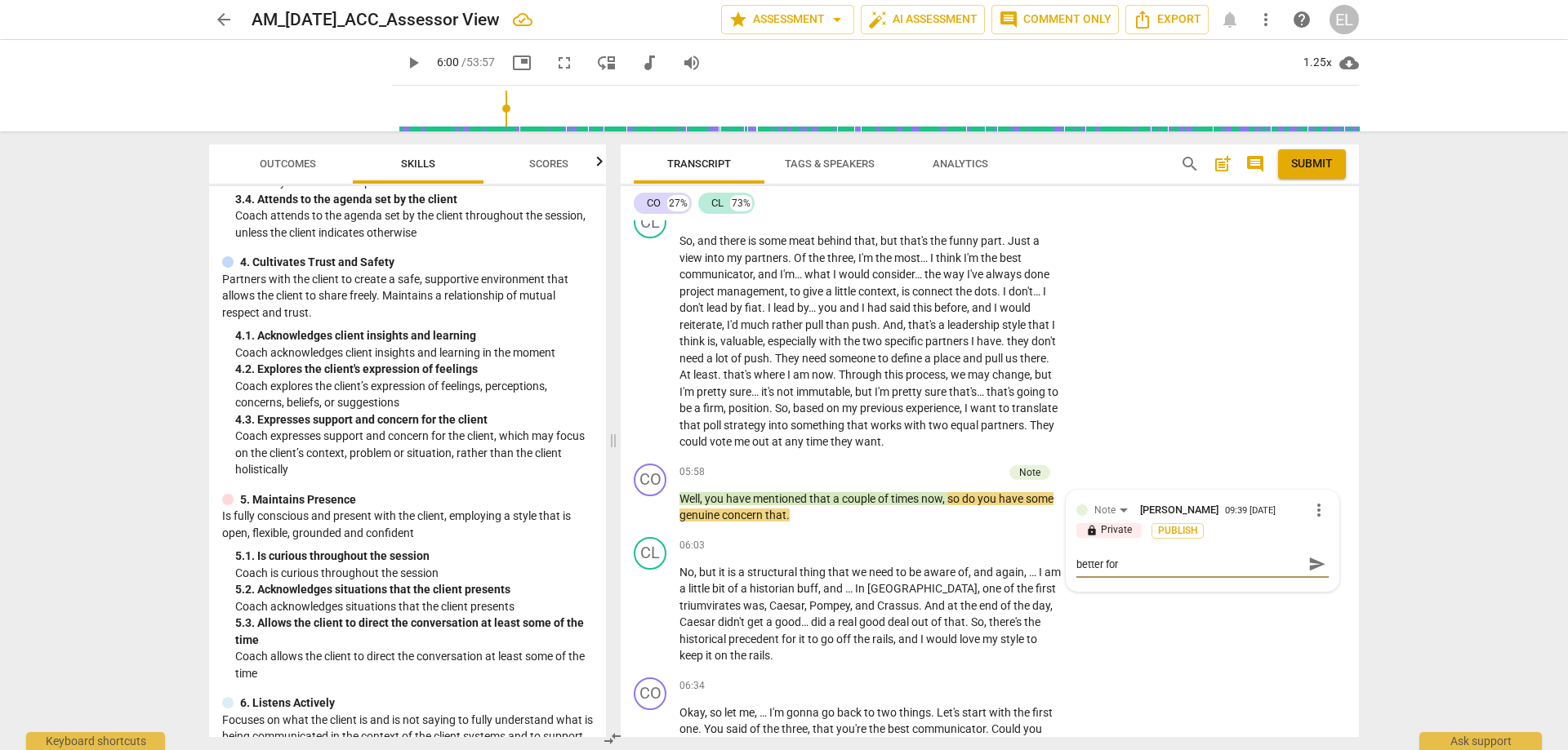
type textarea "better for"
type textarea "better for a"
type textarea "better for an"
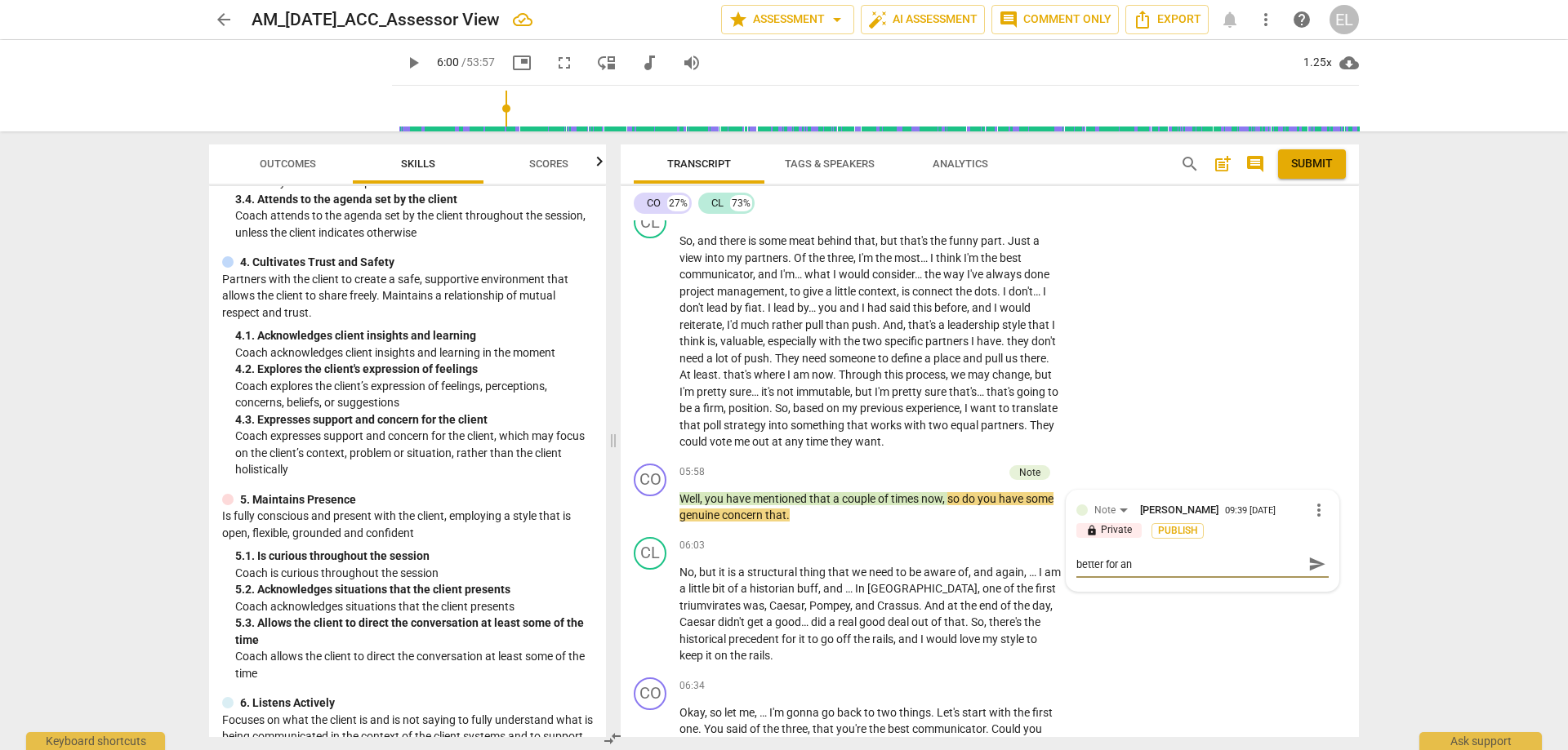
type textarea "better for an"
type textarea "better for an o"
type textarea "better for an op"
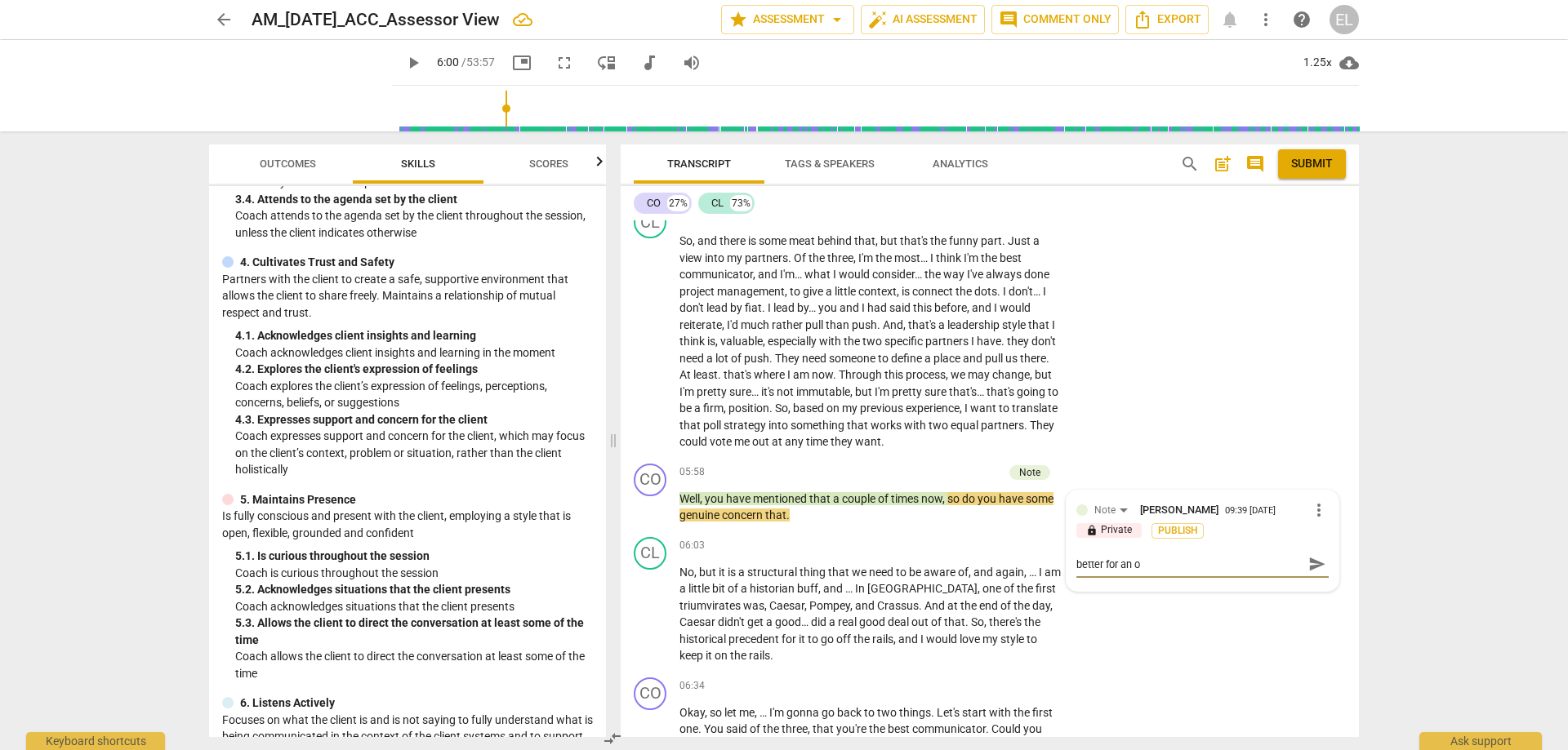
type textarea "better for an op"
type textarea "better for an ope"
type textarea "better for an open"
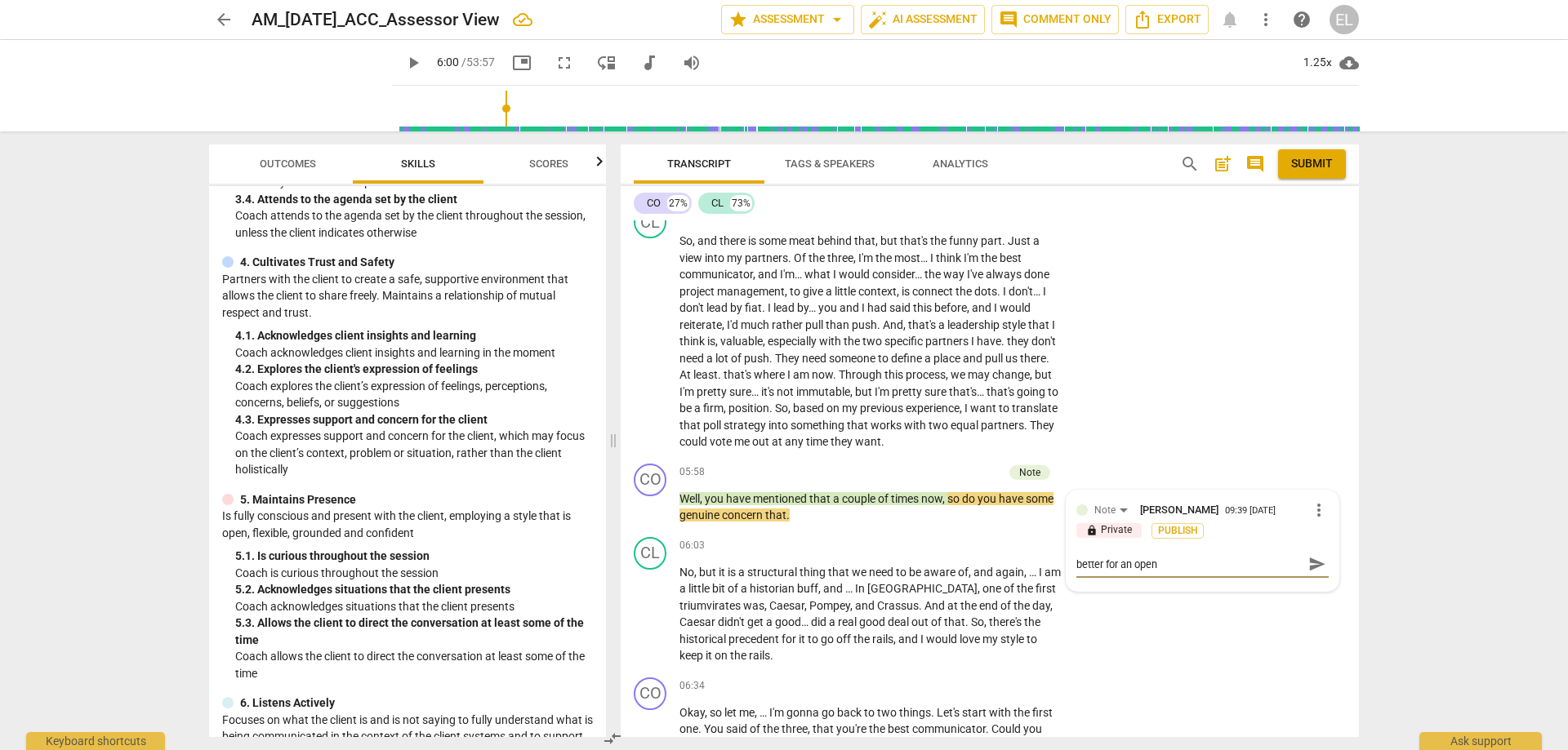
type textarea "better for an open"
type textarea "better for an open v"
type textarea "better for an open vs"
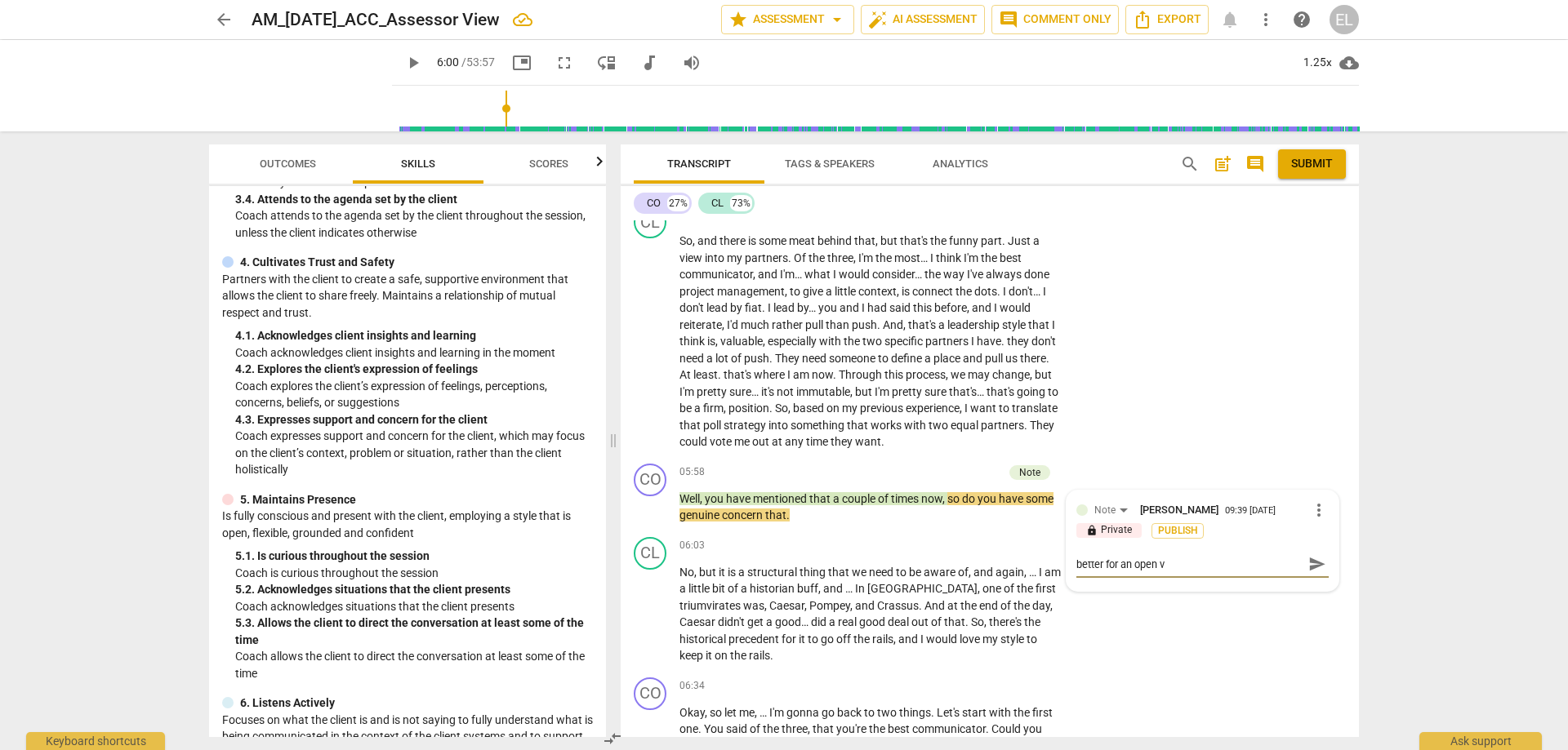
type textarea "better for an open vs"
type textarea "better for an open vs."
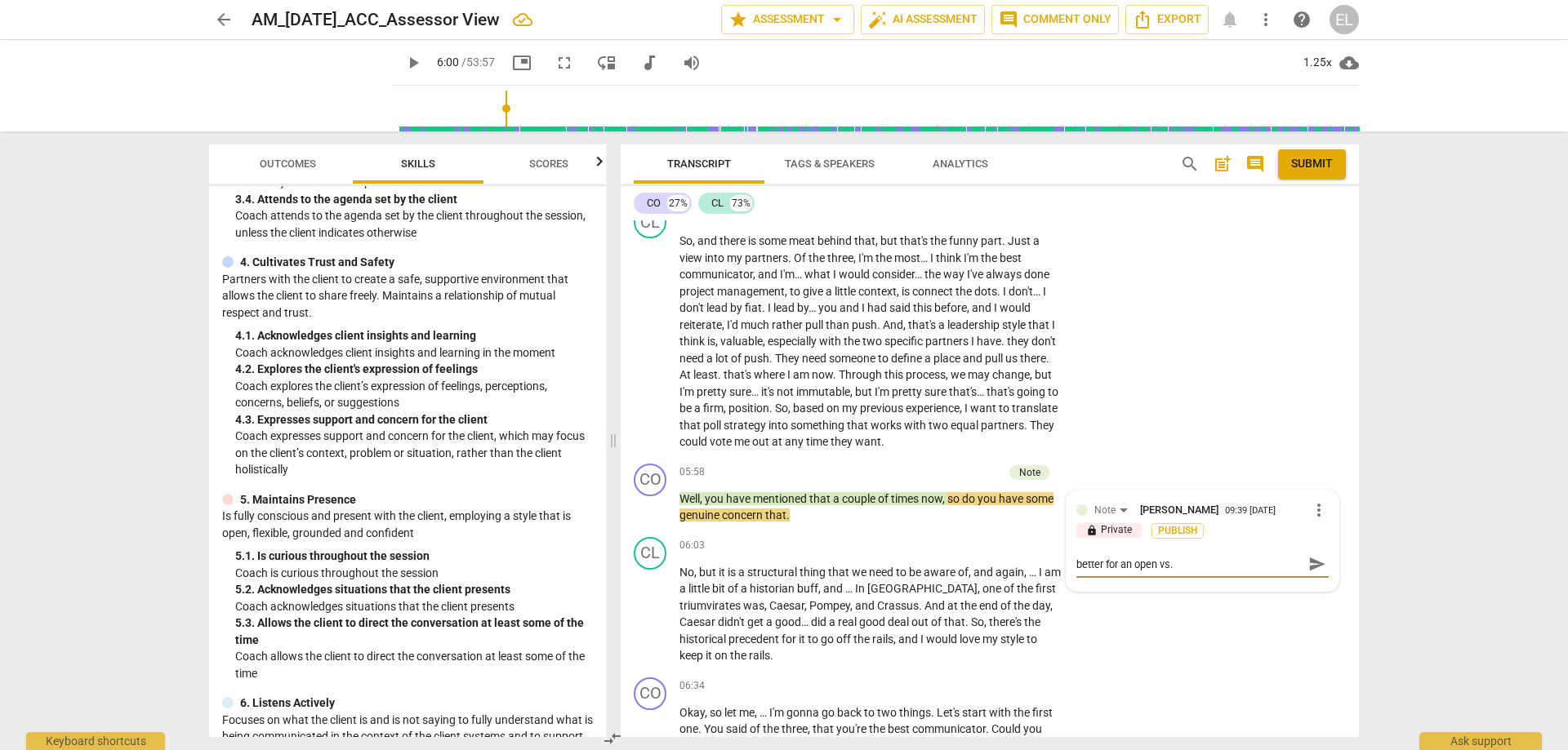
type textarea "better for an open vs. c"
type textarea "better for an open vs. cl"
type textarea "better for an open vs. clo"
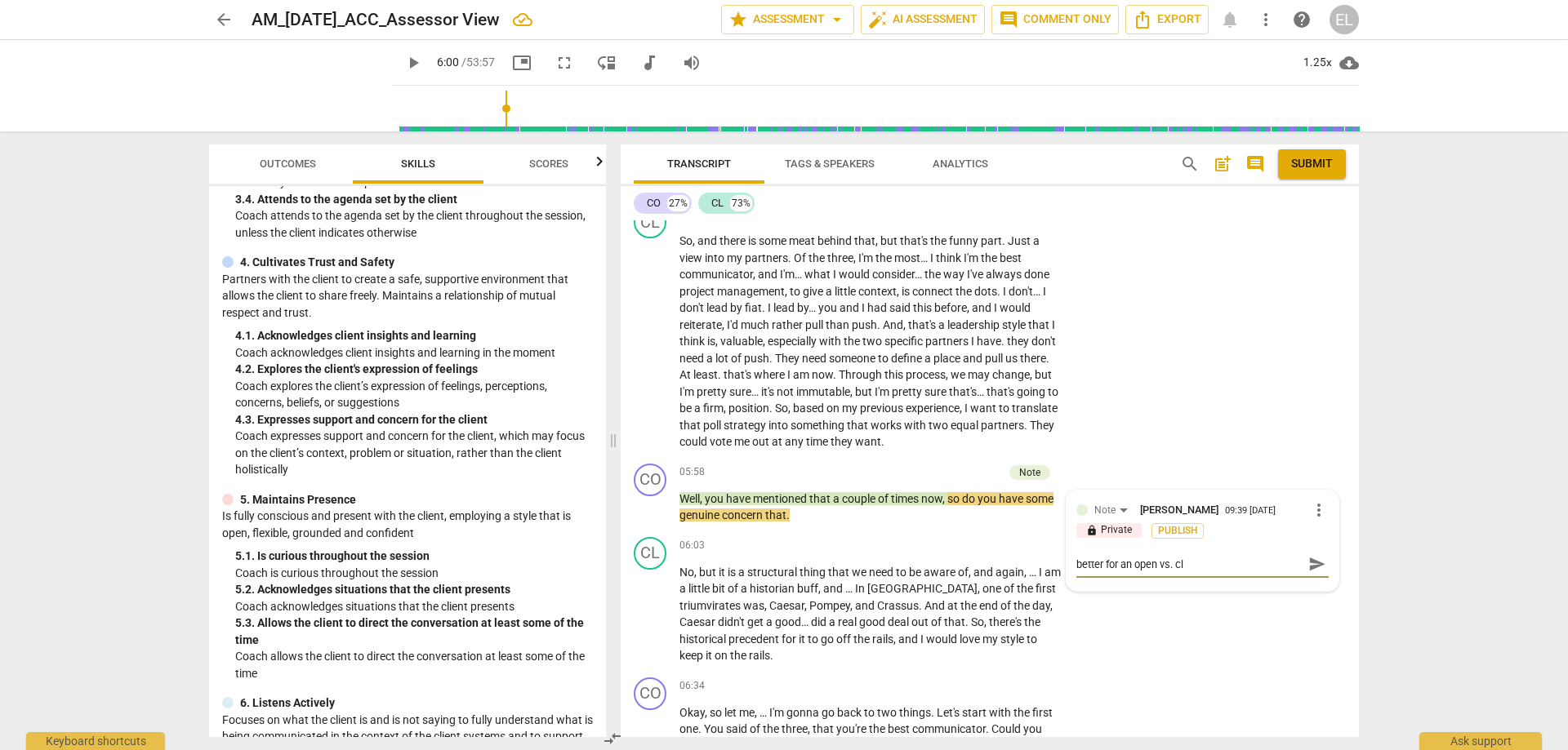
type textarea "better for an open vs. clo"
type textarea "better for an open vs. clos"
type textarea "better for an open vs. close"
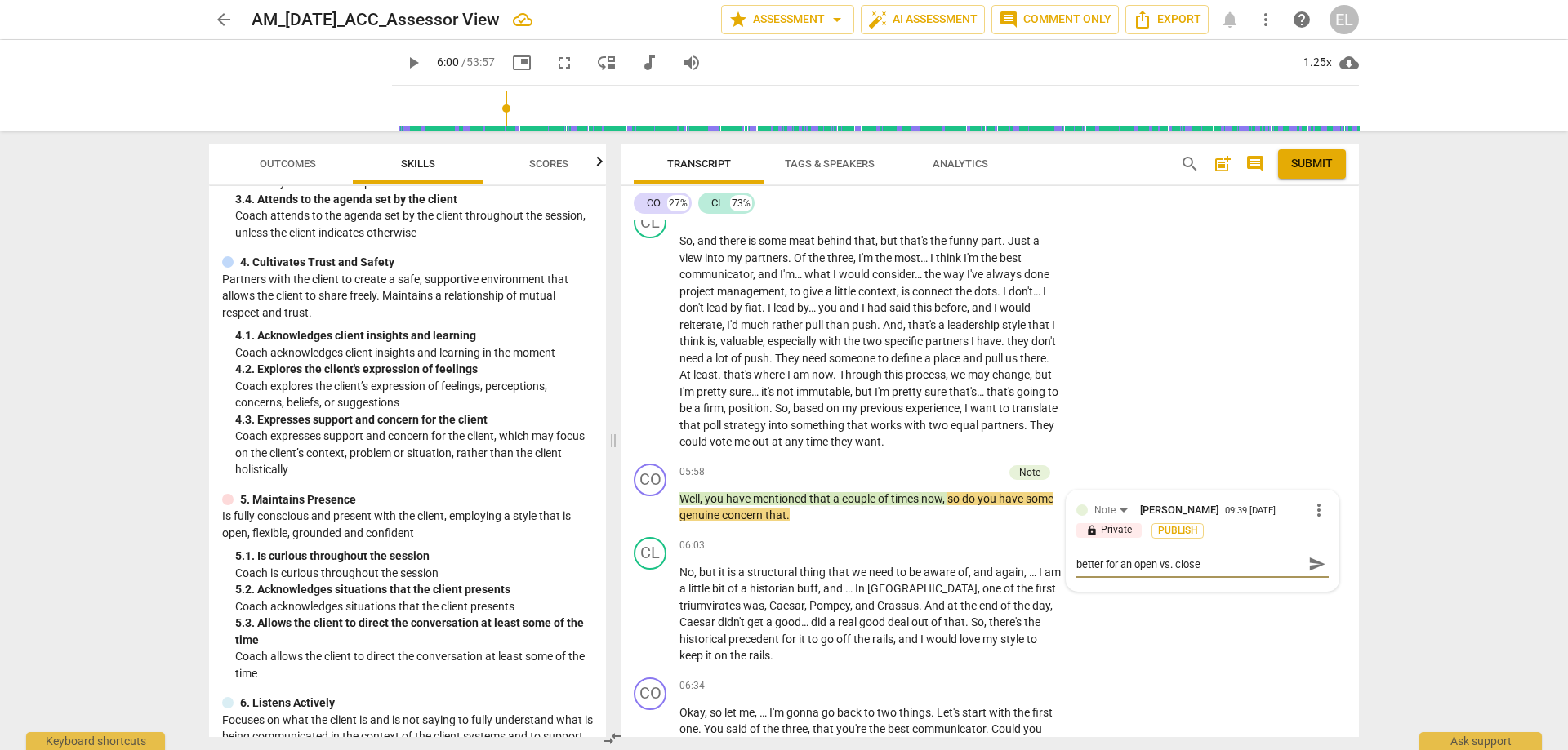
type textarea "better for an open vs. closed"
type textarea "better for an open vs. closed q"
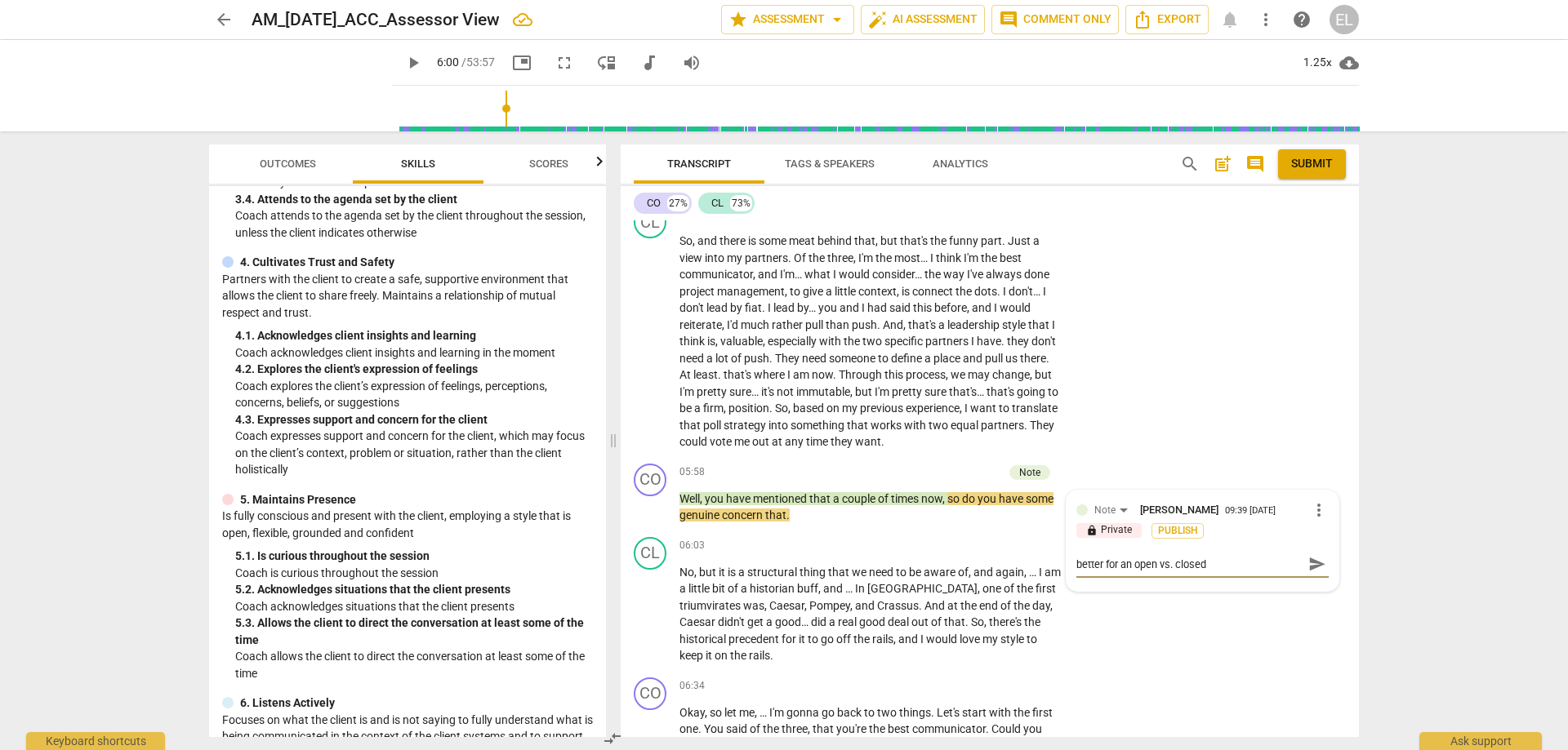
type textarea "better for an open vs. closed q"
type textarea "better for an open vs. closed qu"
type textarea "better for an open vs. closed que"
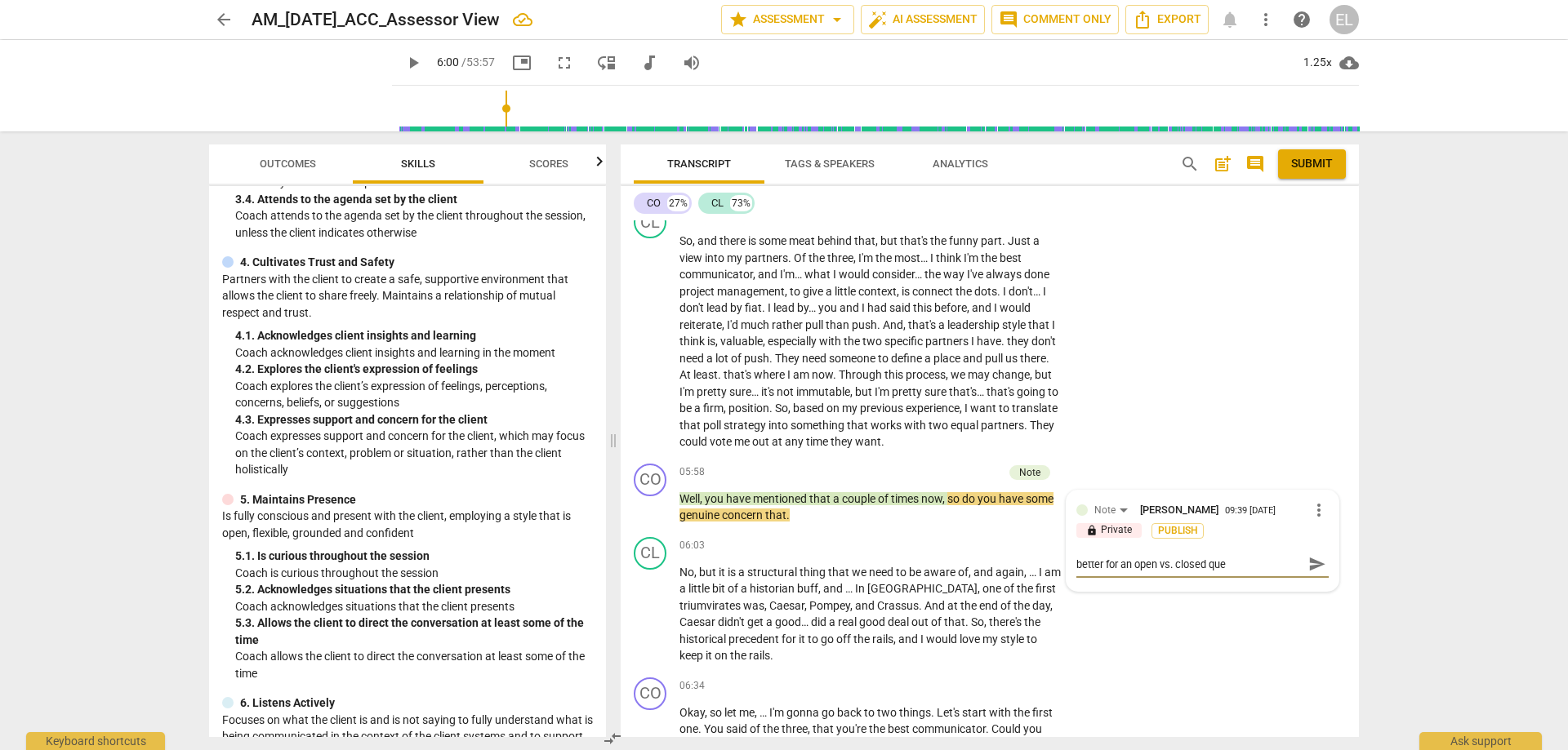
type textarea "better for an open vs. closed ques"
type textarea "better for an open vs. closed quest"
type textarea "better for an open vs. closed questi"
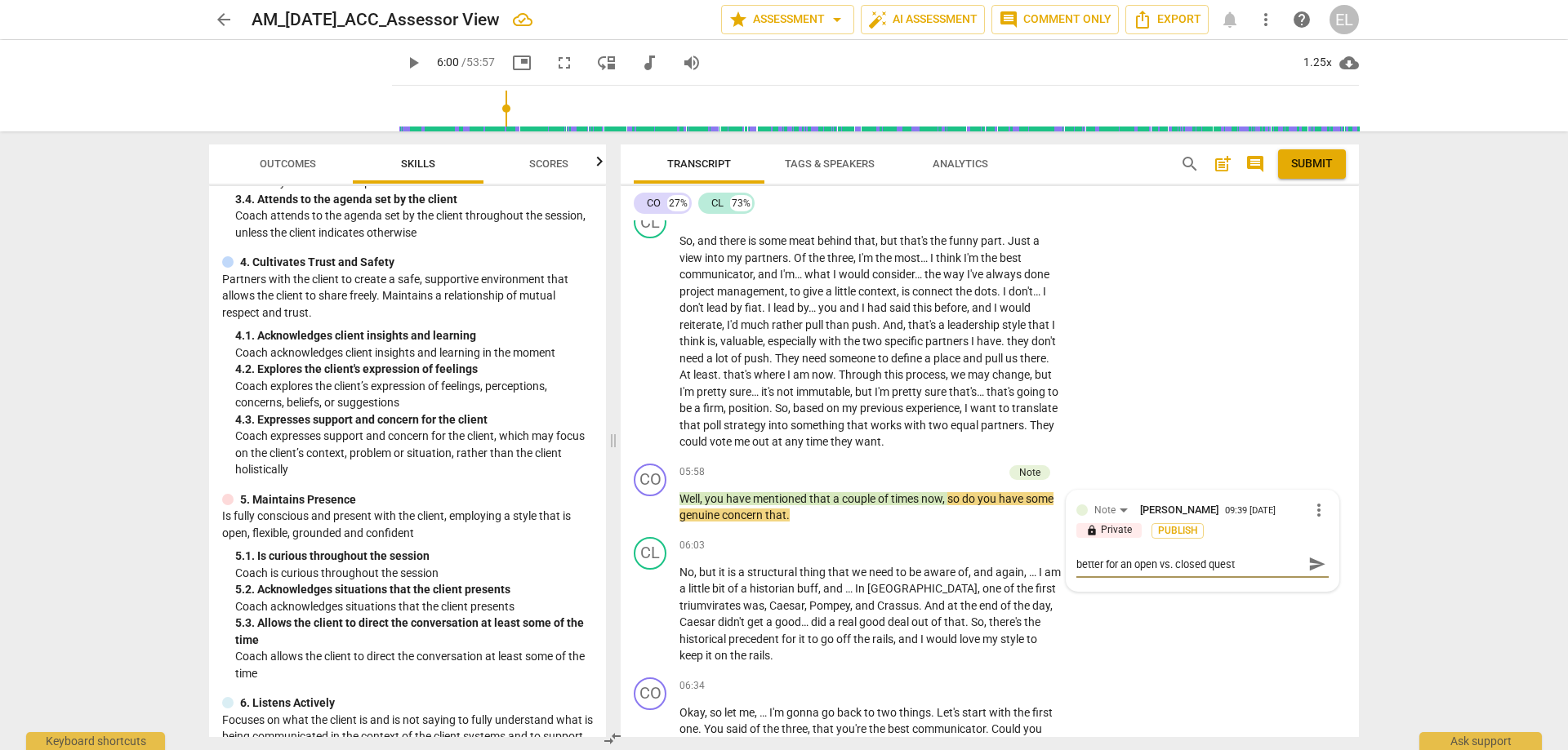
type textarea "better for an open vs. closed questi"
type textarea "better for an open vs. closed questio"
type textarea "better for an open vs. closed question"
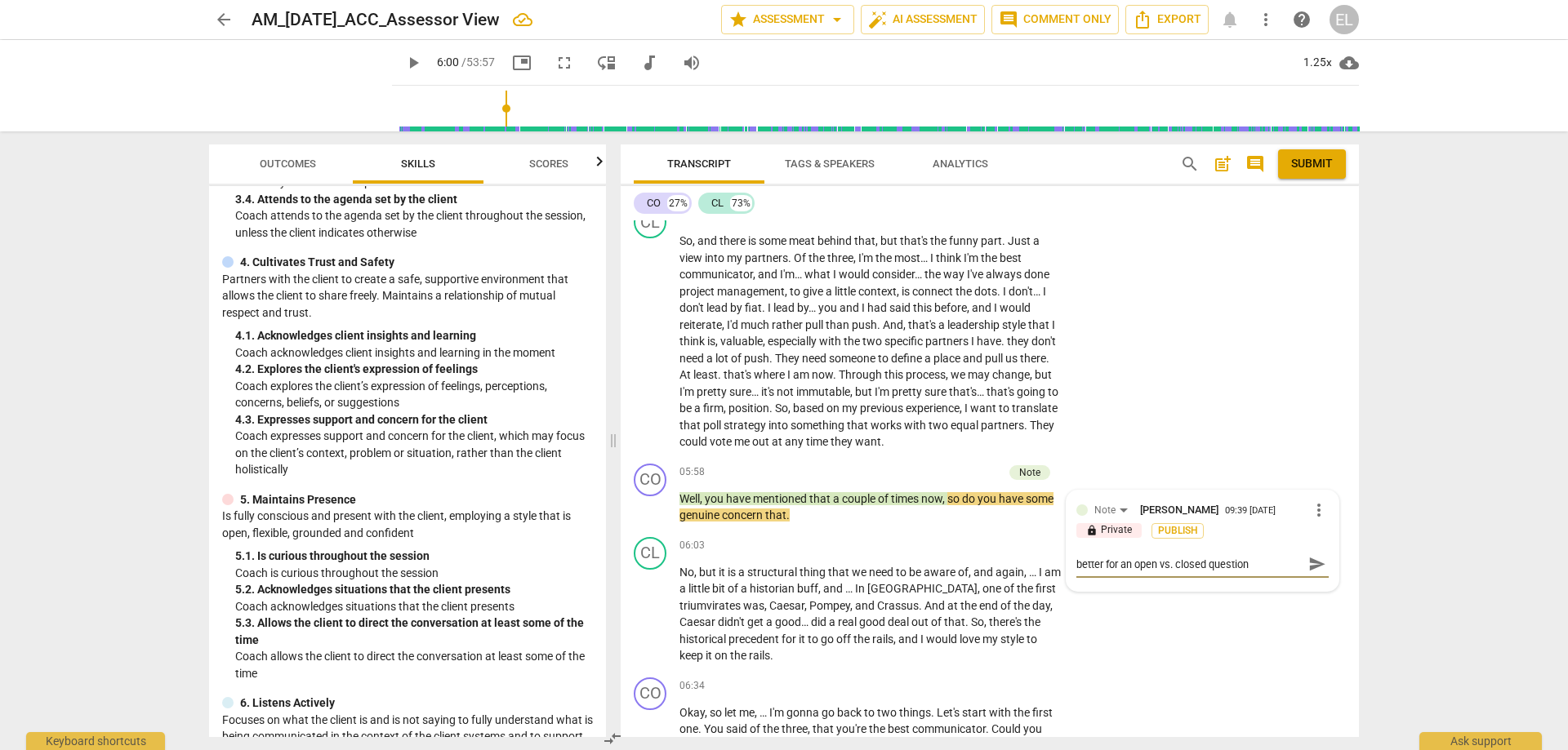
type textarea "better for an open vs. closed question"
type textarea "better for an open vs. closed question h"
type textarea "better for an open vs. closed question he"
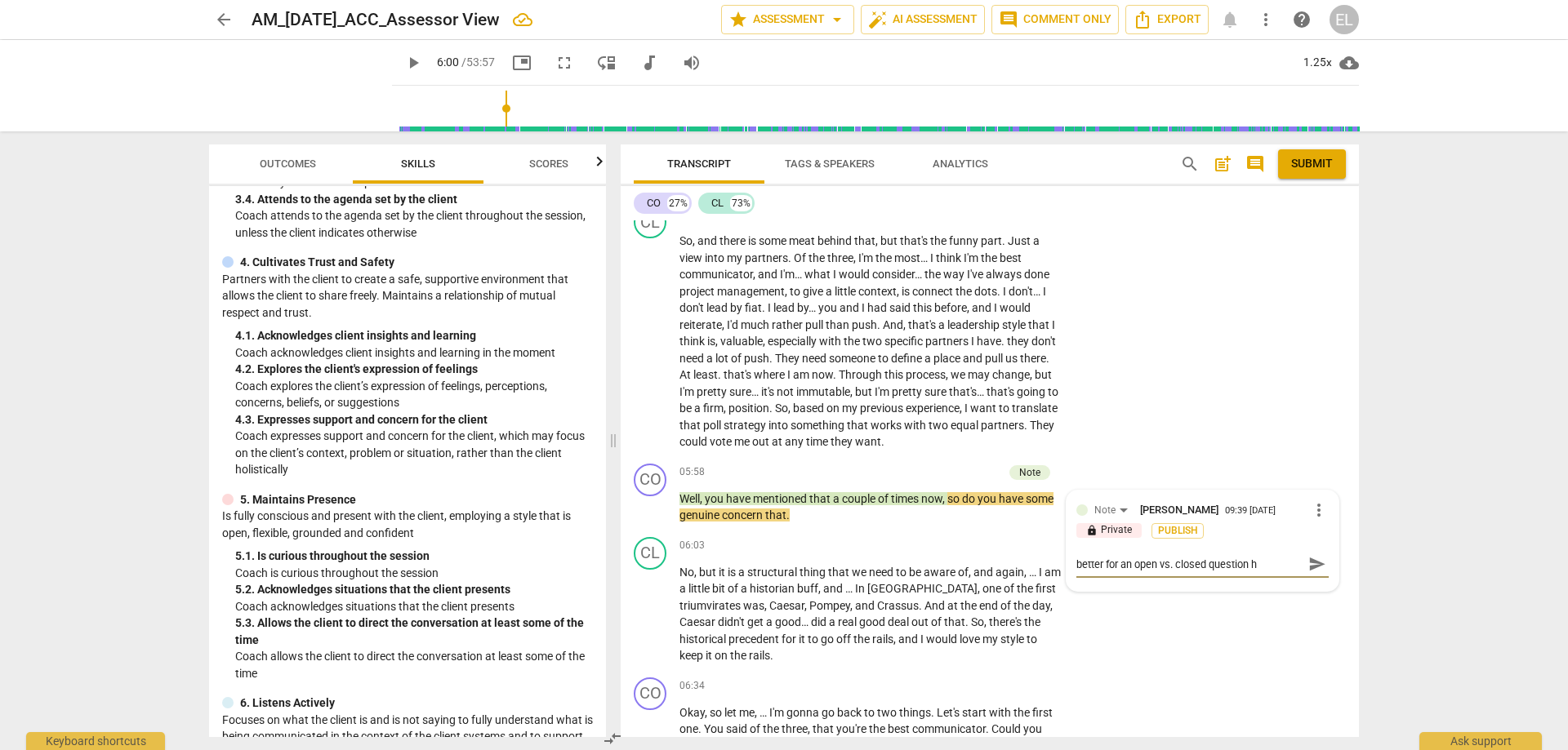
type textarea "better for an open vs. closed question he"
type textarea "better for an open vs. closed question her"
type textarea "better for an open vs. closed question here"
type textarea "better for an open vs. closed question here."
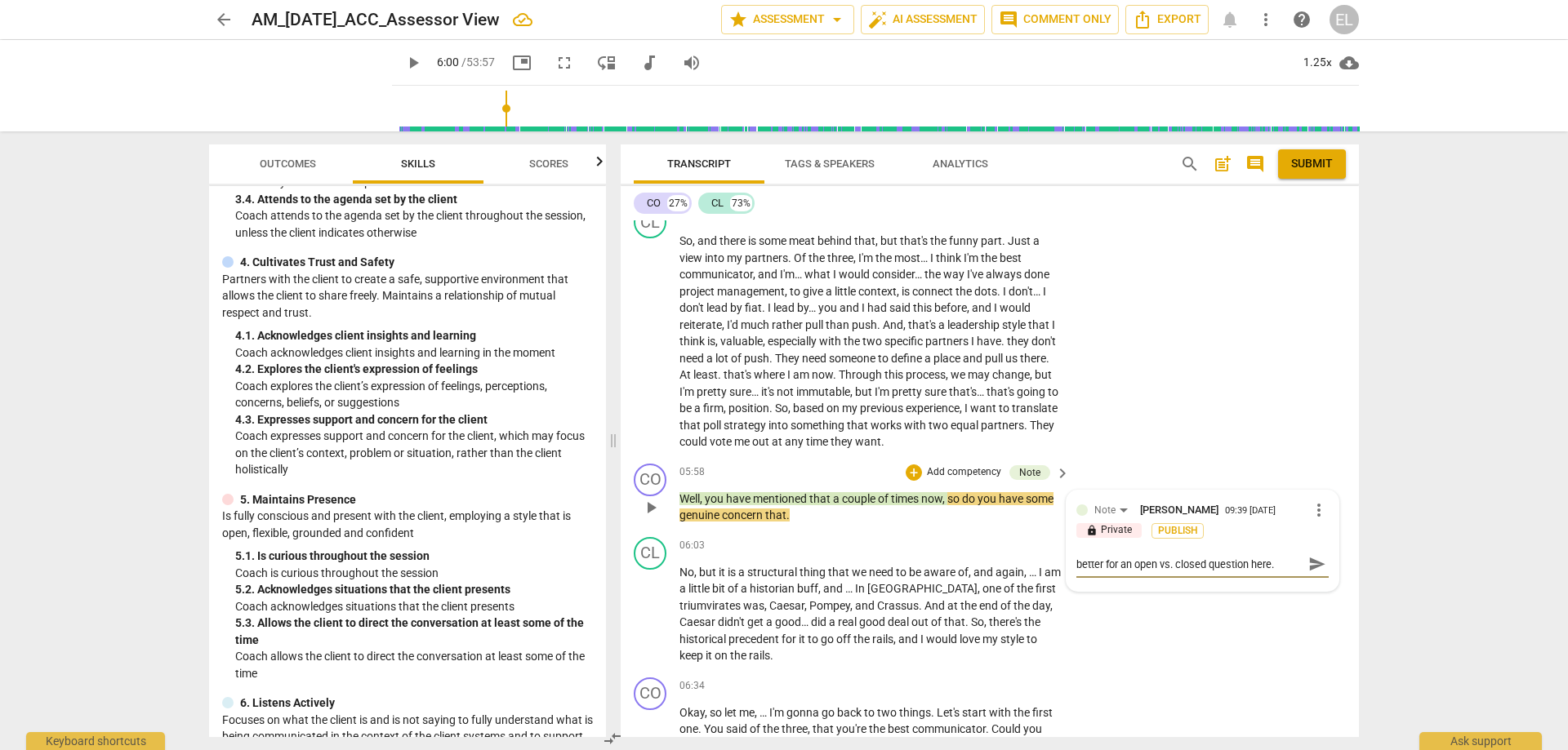
click at [1308, 555] on span "send" at bounding box center [1317, 564] width 18 height 18
click at [423, 65] on span "play_arrow" at bounding box center [412, 62] width 19 height 19
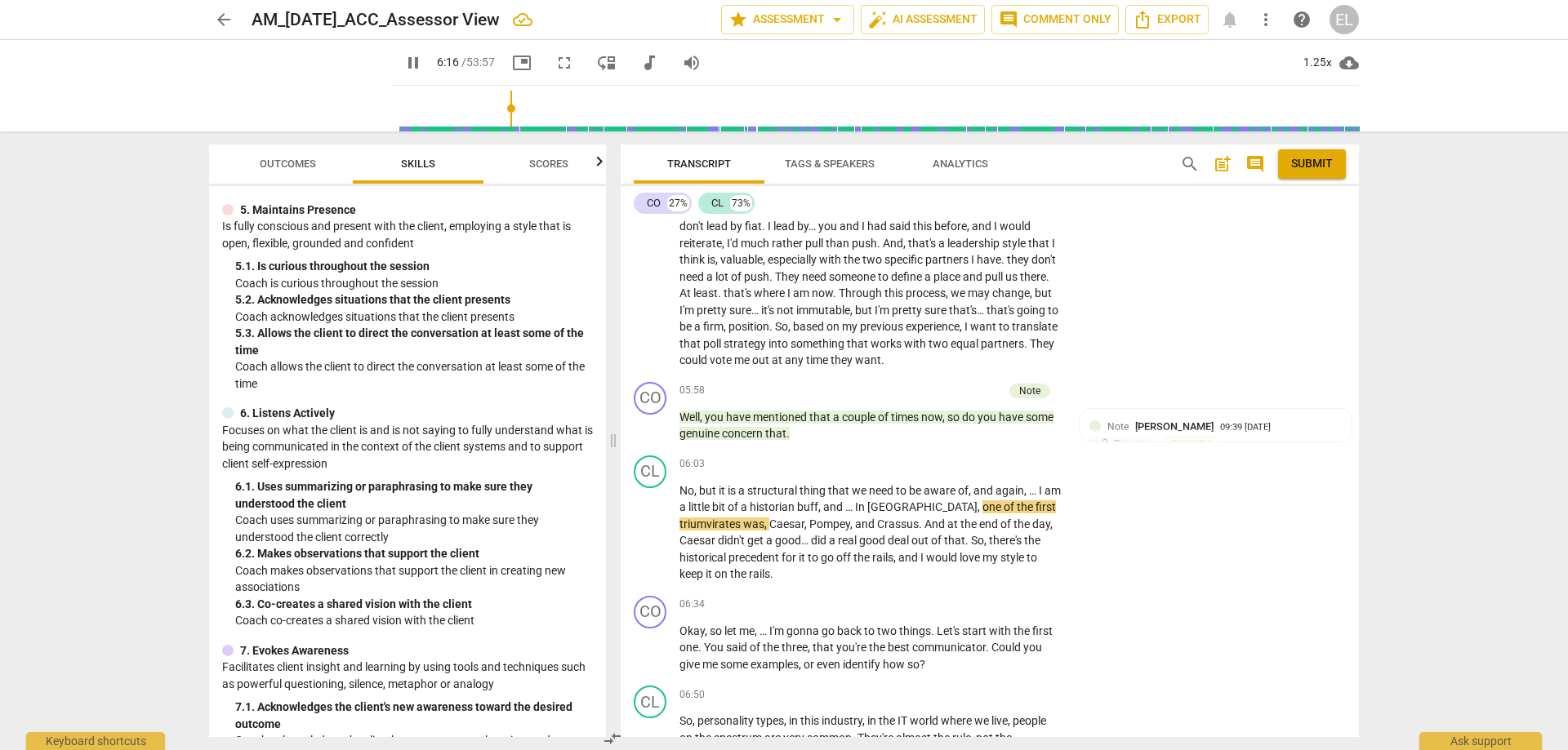
scroll to position [731, 0]
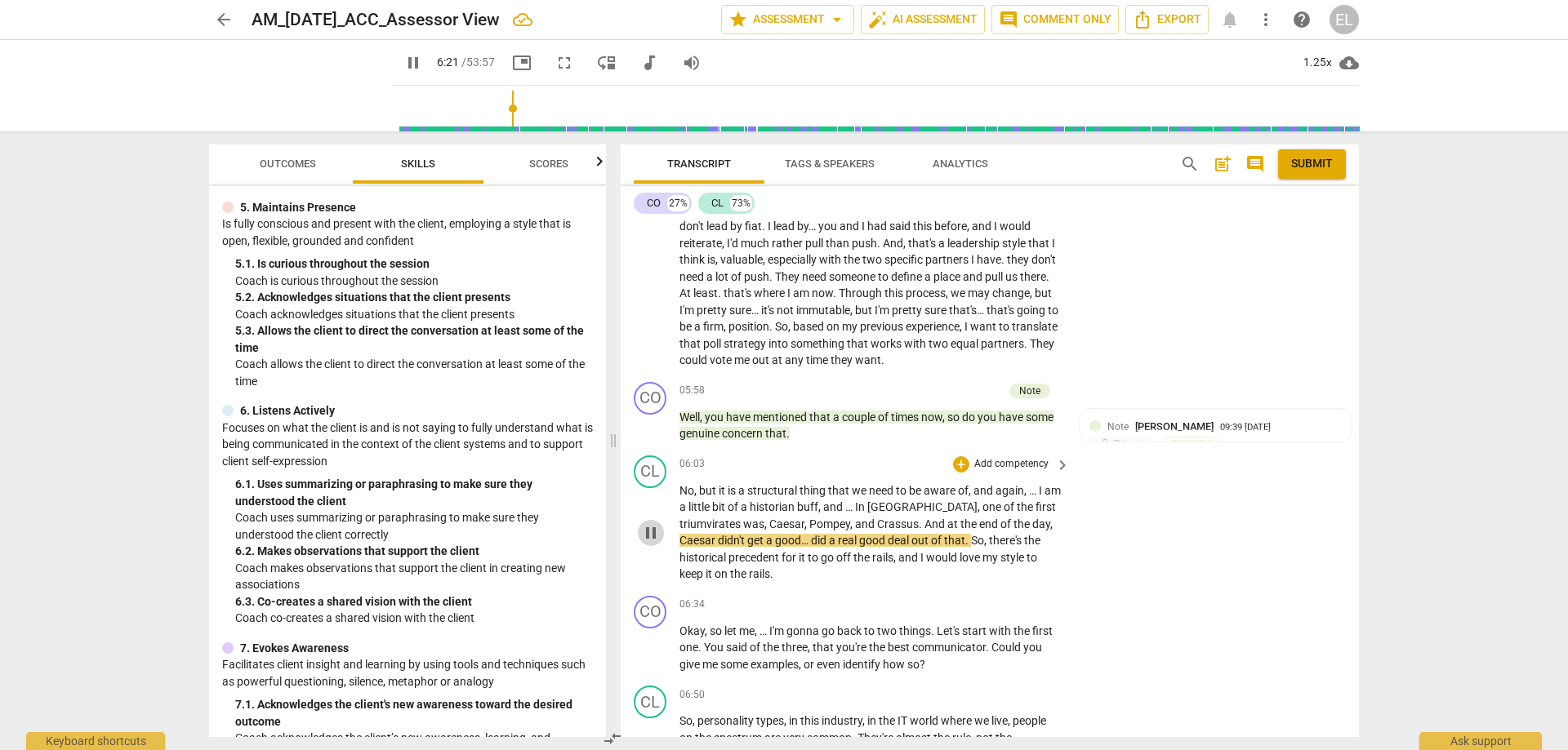
click at [647, 523] on span "pause" at bounding box center [650, 533] width 19 height 19
type input "382"
